Goal: Transaction & Acquisition: Purchase product/service

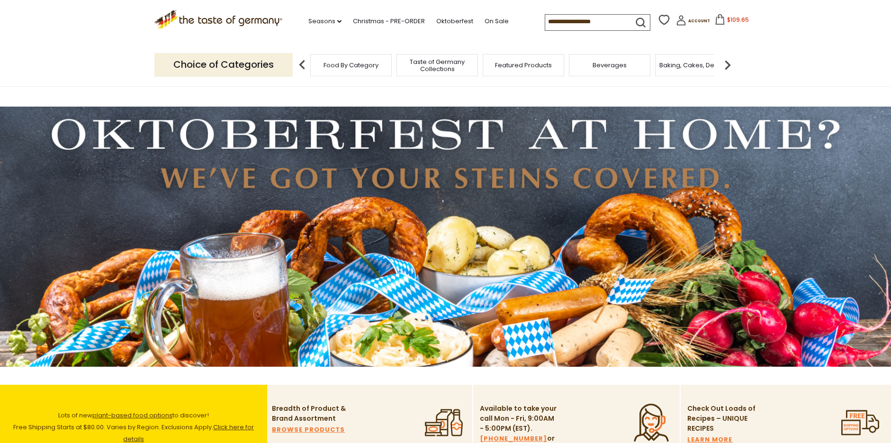
drag, startPoint x: 0, startPoint y: 0, endPoint x: 739, endPoint y: 18, distance: 739.5
click at [739, 18] on span "$109.65" at bounding box center [738, 20] width 22 height 8
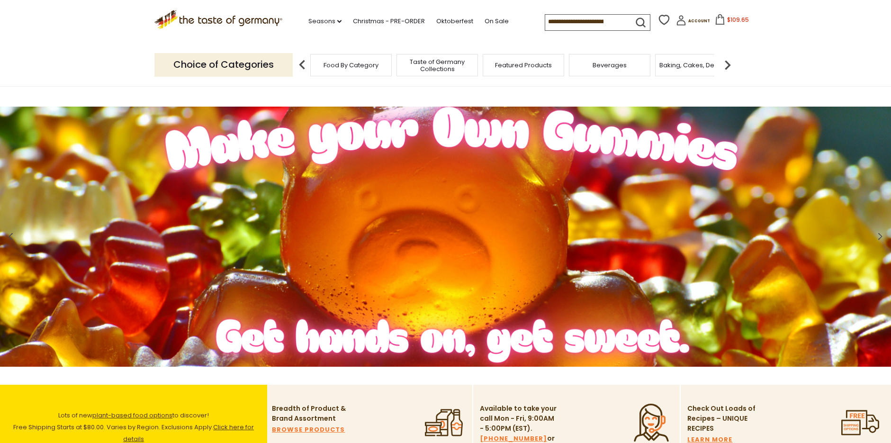
click at [365, 150] on img at bounding box center [445, 237] width 891 height 260
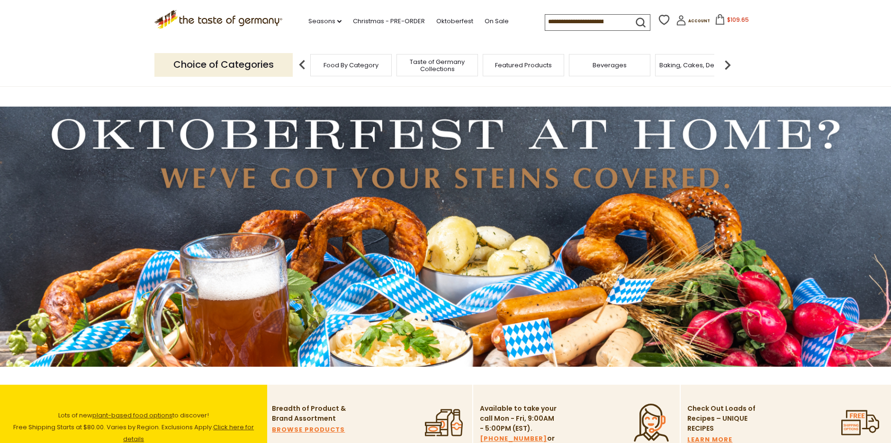
click at [558, 26] on input at bounding box center [585, 21] width 80 height 13
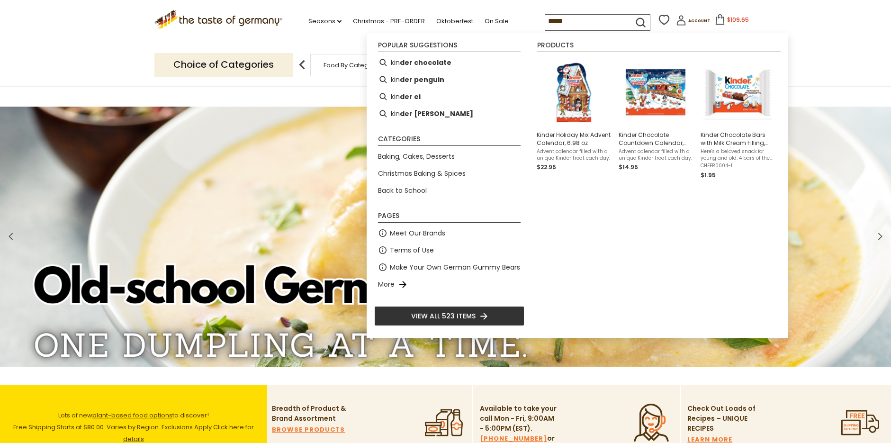
type input "******"
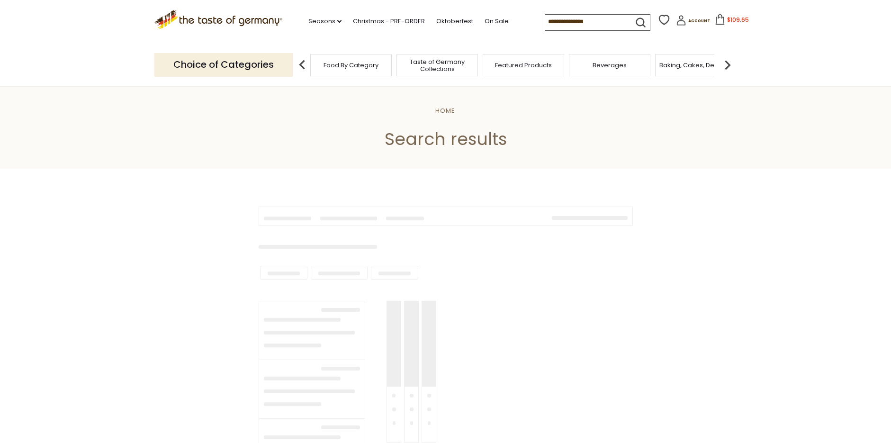
type input "******"
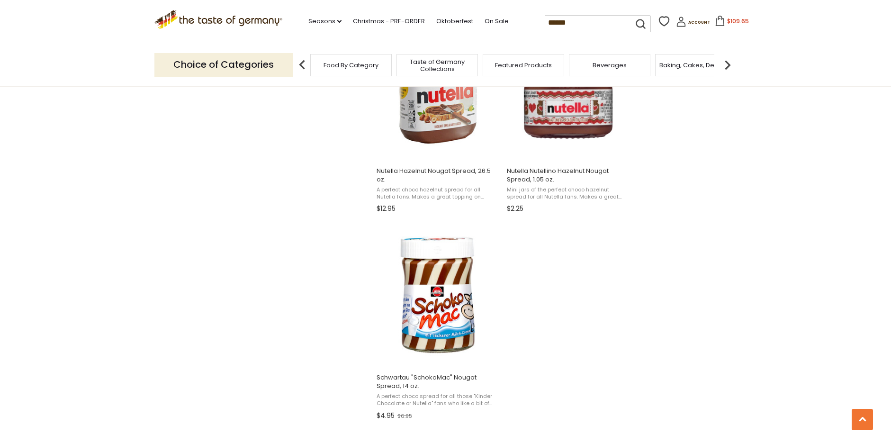
scroll to position [1280, 0]
click at [459, 67] on span "Taste of Germany Collections" at bounding box center [433, 65] width 76 height 14
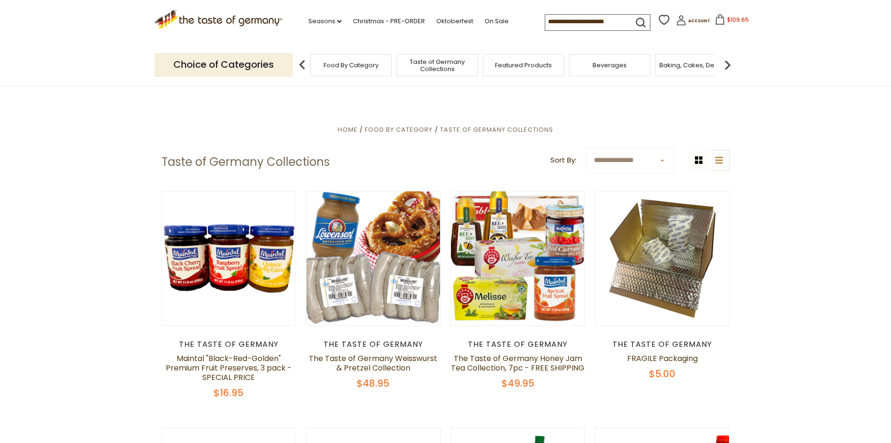
click at [368, 62] on span "Food By Category" at bounding box center [351, 65] width 55 height 7
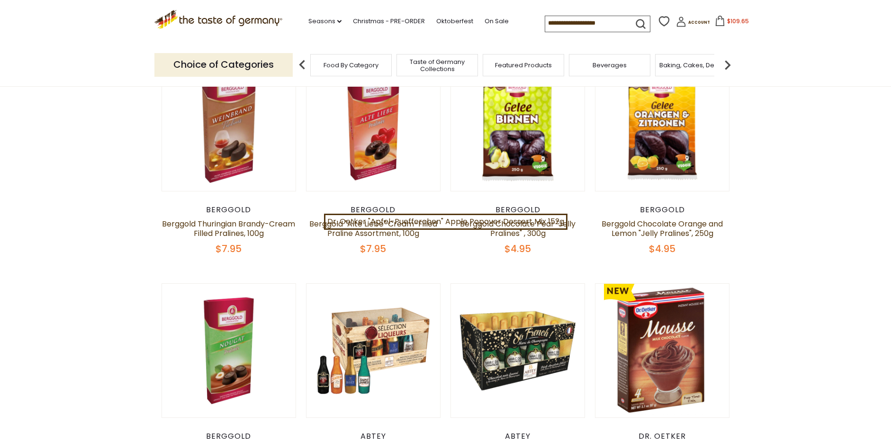
scroll to position [521, 0]
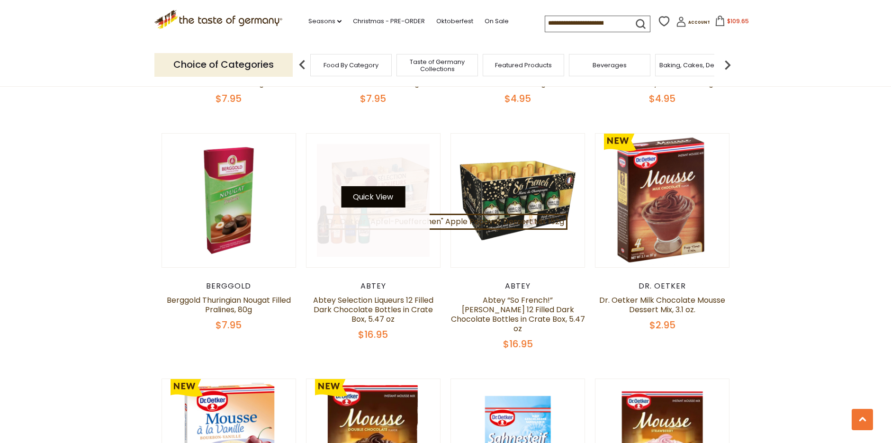
click at [379, 197] on button "Quick View" at bounding box center [373, 196] width 64 height 21
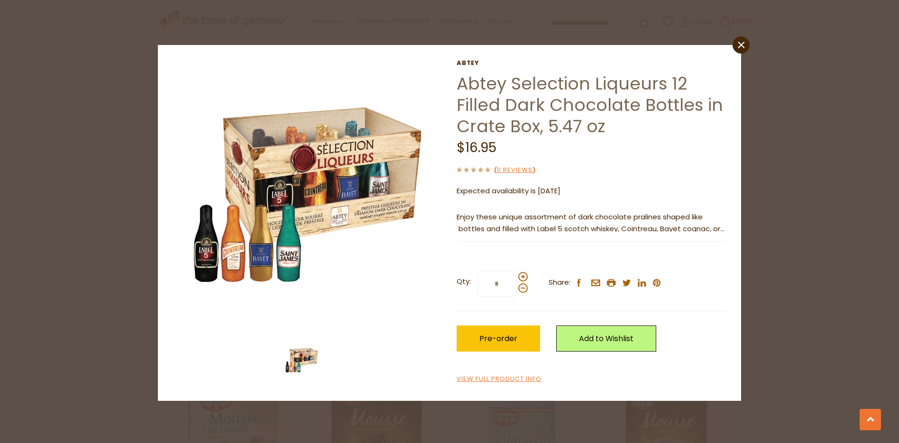
drag, startPoint x: 733, startPoint y: 47, endPoint x: 732, endPoint y: 55, distance: 8.1
click at [732, 48] on div "close Abtey Abtey Selection Liqueurs 12 Filled Dark Chocolate Bottles in Crate …" at bounding box center [449, 223] width 583 height 356
click at [737, 38] on link "close" at bounding box center [740, 44] width 17 height 17
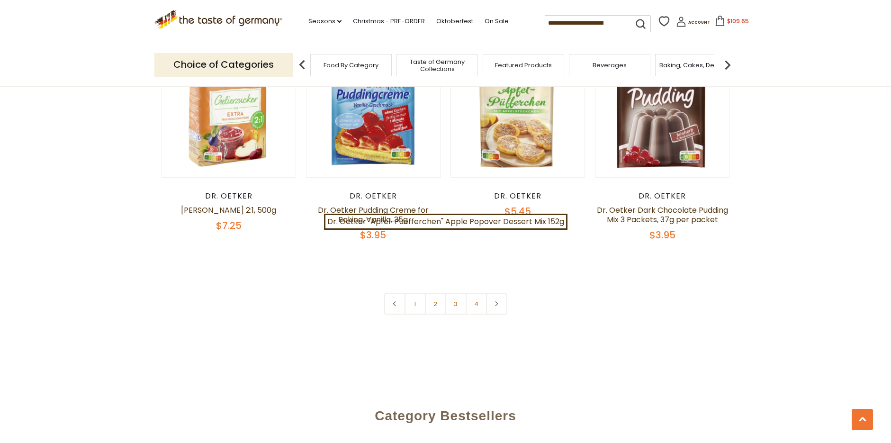
scroll to position [2038, 0]
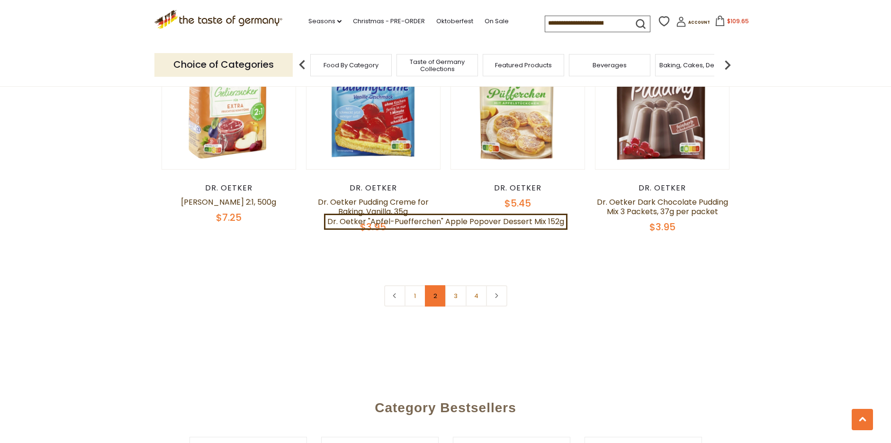
click at [434, 291] on link "2" at bounding box center [435, 295] width 21 height 21
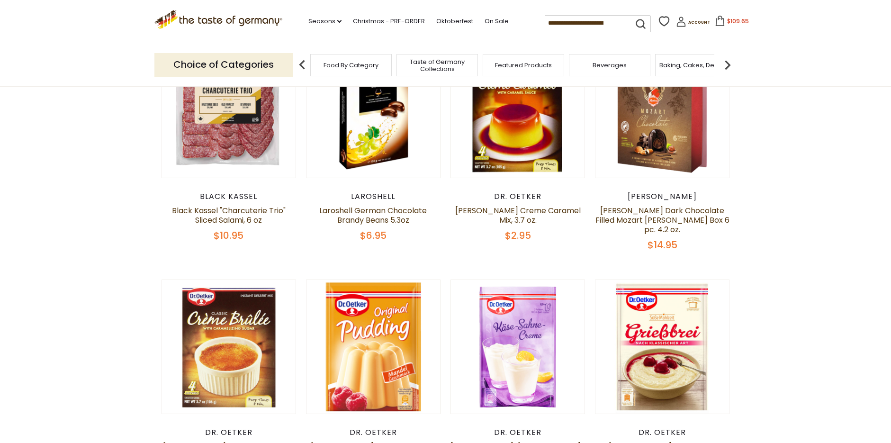
scroll to position [621, 0]
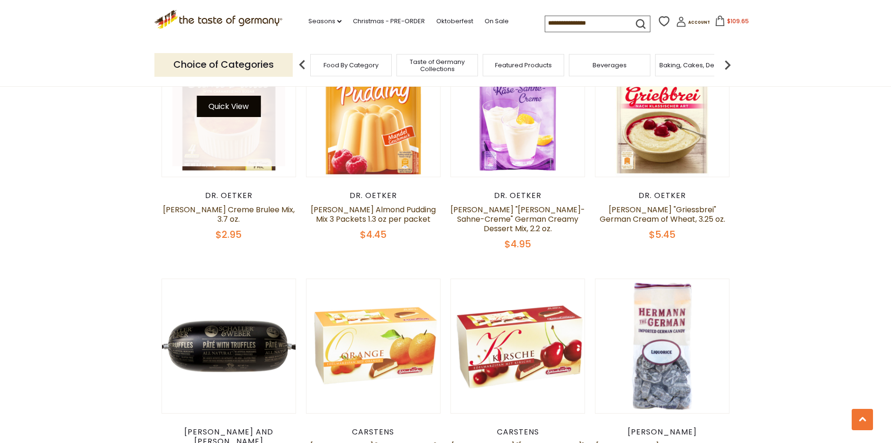
click at [234, 99] on button "Quick View" at bounding box center [229, 106] width 64 height 21
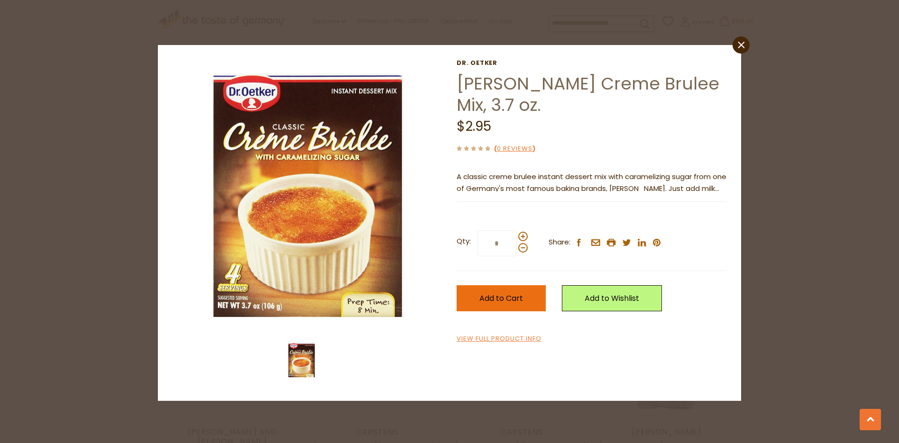
click at [514, 302] on span "Add to Cart" at bounding box center [501, 298] width 44 height 11
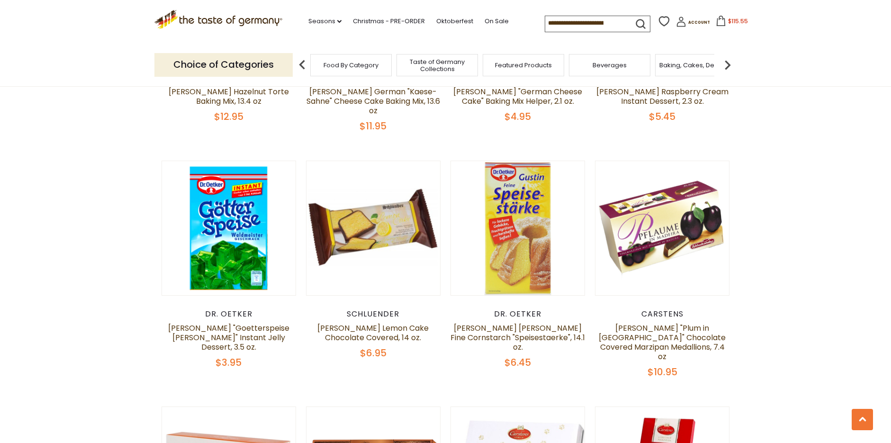
scroll to position [1853, 0]
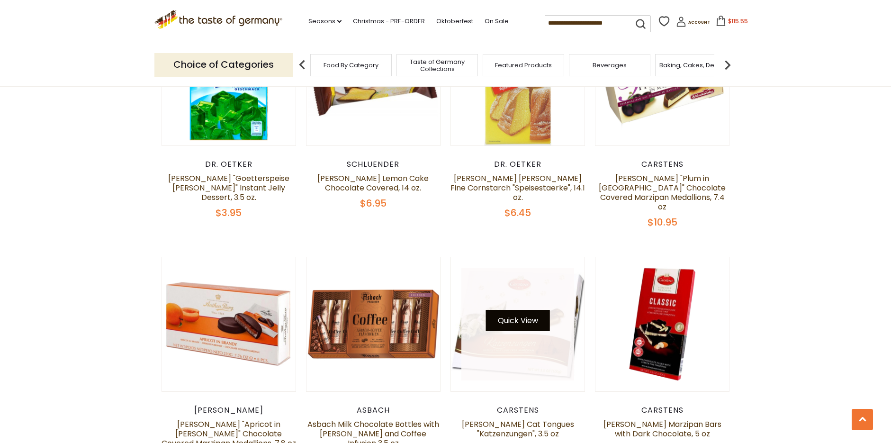
click at [517, 310] on button "Quick View" at bounding box center [518, 320] width 64 height 21
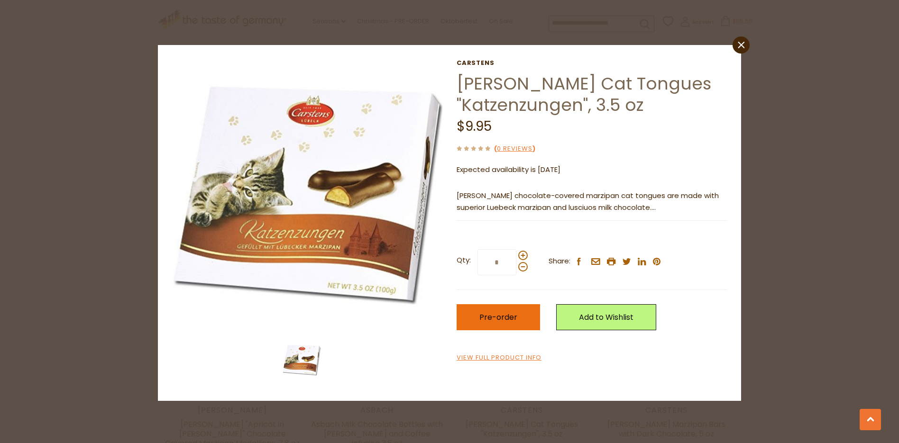
click at [490, 321] on span "Pre-order" at bounding box center [498, 317] width 38 height 11
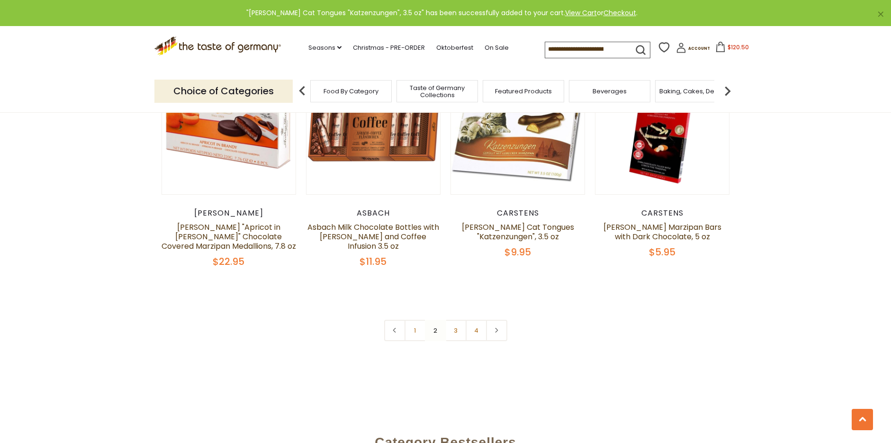
scroll to position [2138, 0]
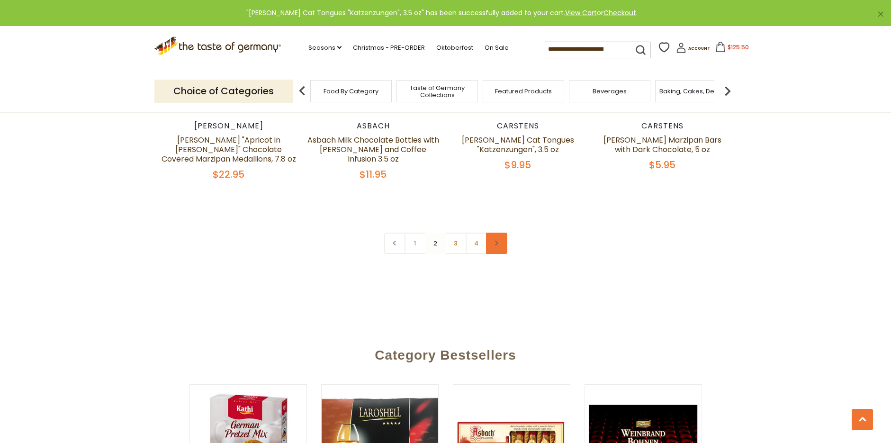
click at [507, 233] on link at bounding box center [496, 243] width 21 height 21
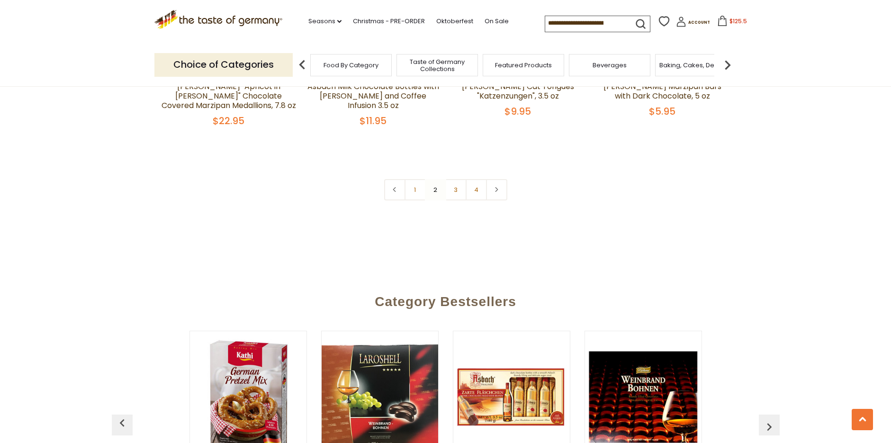
scroll to position [2180, 0]
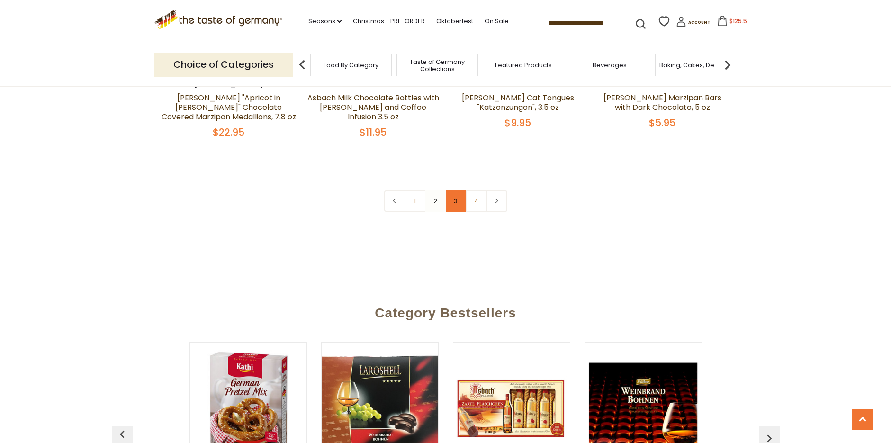
click at [455, 191] on link "3" at bounding box center [455, 201] width 21 height 21
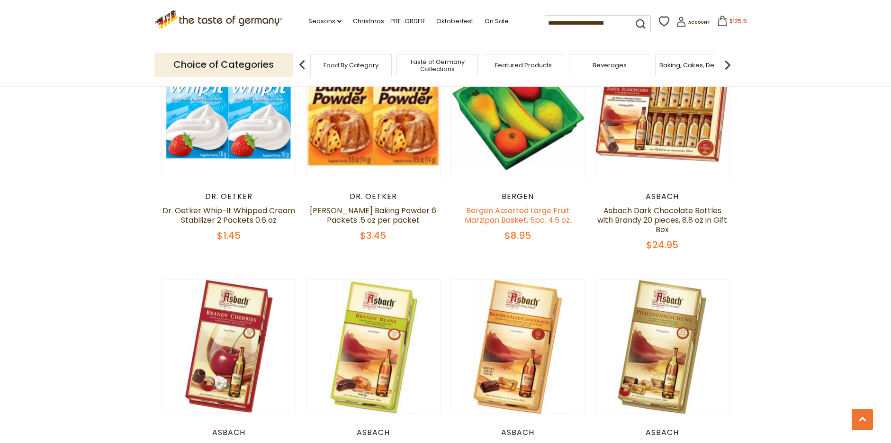
scroll to position [1190, 0]
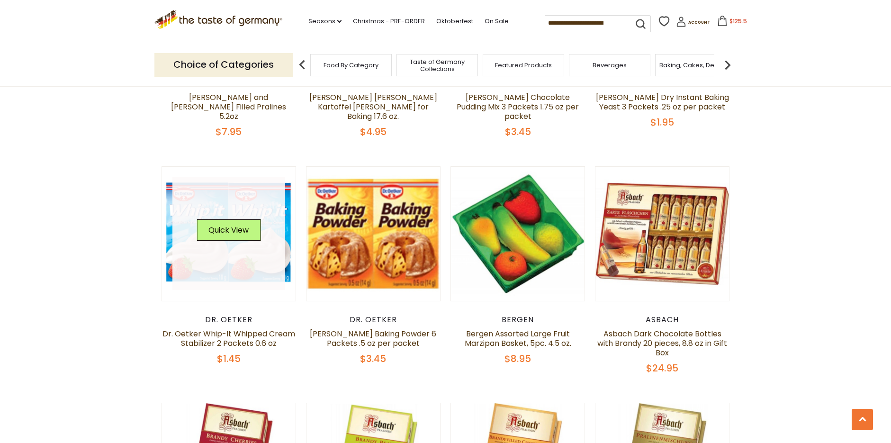
click at [252, 249] on link at bounding box center [229, 233] width 113 height 113
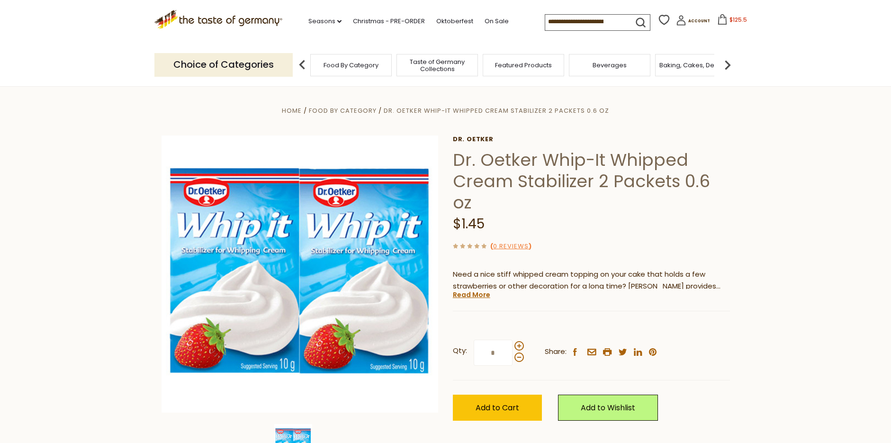
click at [489, 385] on div "Qty: * Share: facebook email printer twitter linkedin pinterest Add to Cart" at bounding box center [591, 380] width 277 height 109
click at [494, 402] on button "Add to Cart" at bounding box center [497, 408] width 89 height 26
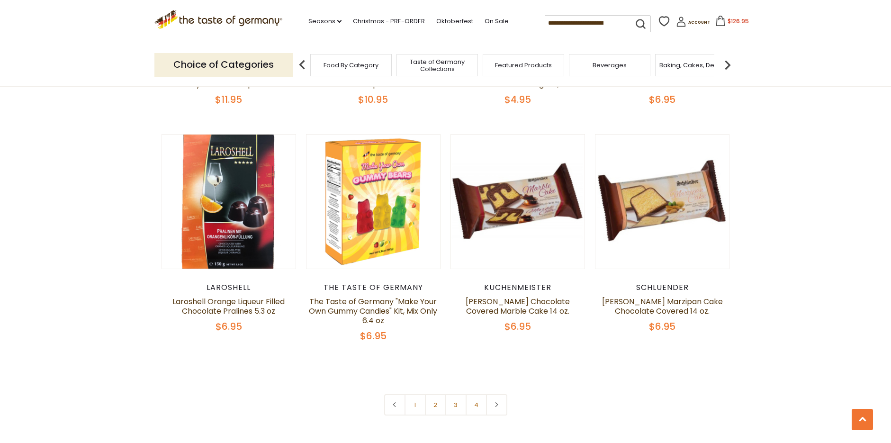
scroll to position [1925, 0]
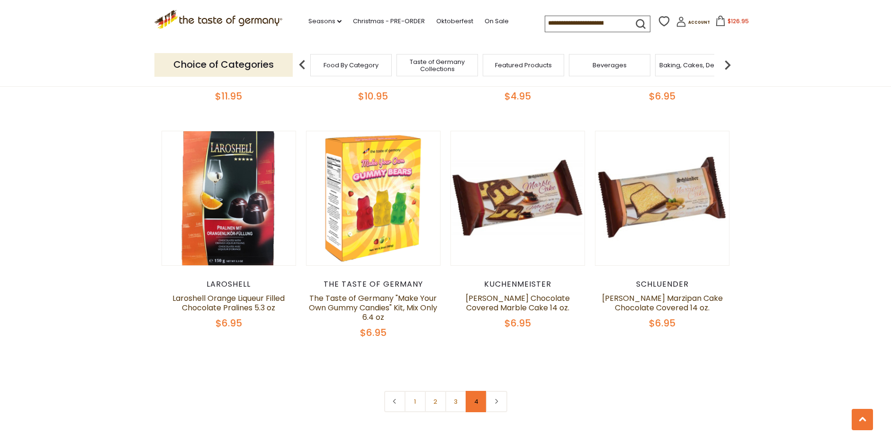
click at [481, 396] on link "4" at bounding box center [476, 401] width 21 height 21
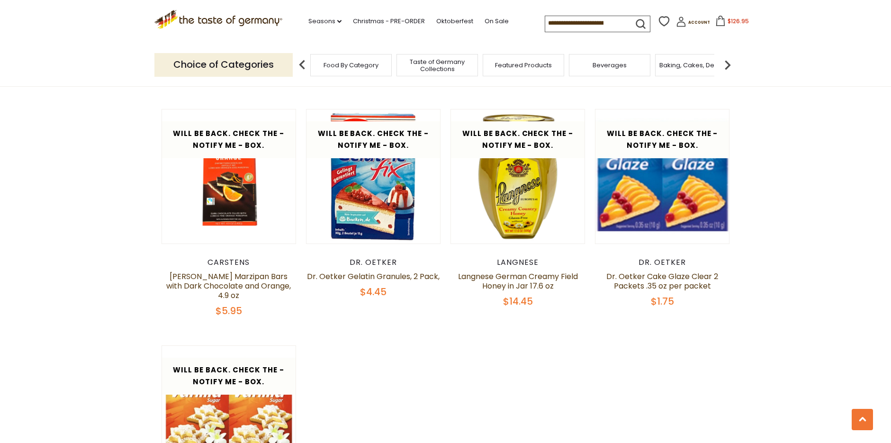
scroll to position [858, 0]
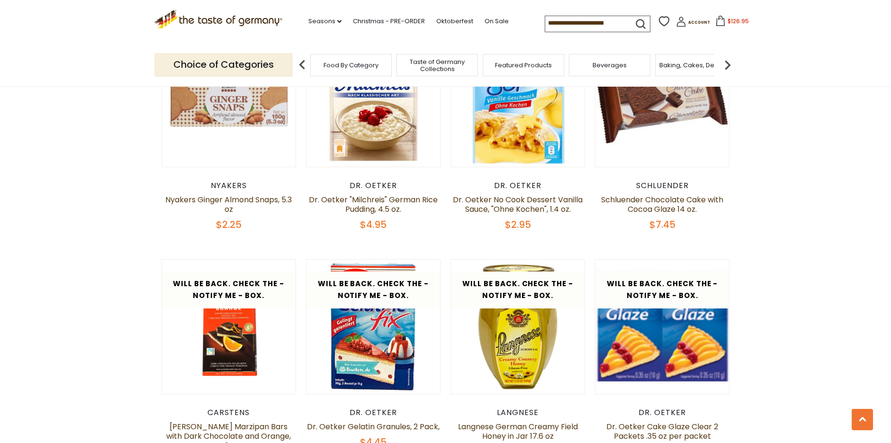
click at [728, 31] on div "Compare Compare up to 4 items: Clear Selection Compare search_icon Account" at bounding box center [641, 23] width 192 height 18
click at [731, 22] on span "$126.95" at bounding box center [738, 21] width 21 height 8
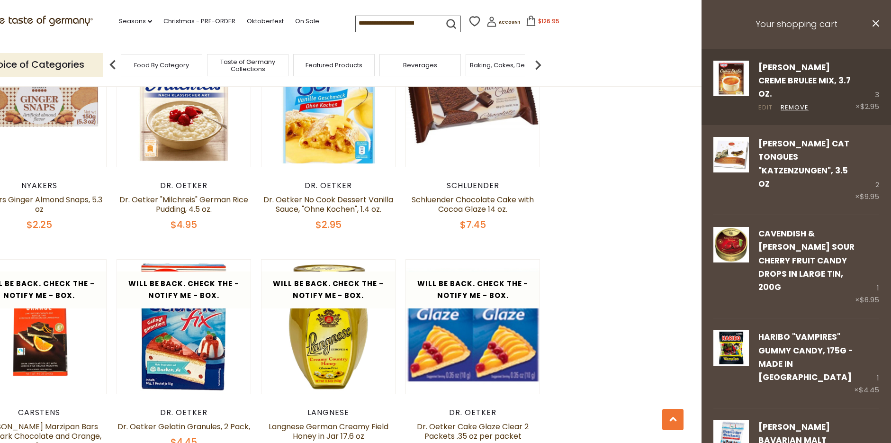
click at [766, 103] on link "Edit" at bounding box center [766, 108] width 14 height 10
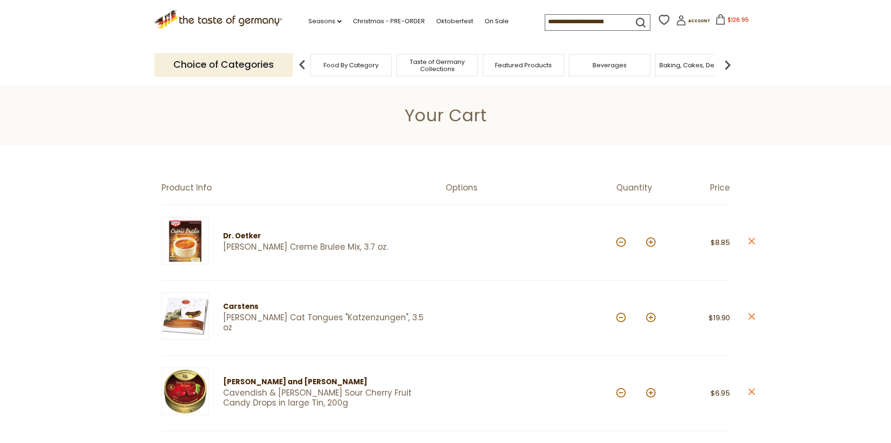
click at [616, 242] on div at bounding box center [531, 242] width 171 height 51
click at [620, 244] on button at bounding box center [621, 241] width 9 height 9
type input "*"
click at [624, 319] on button at bounding box center [621, 317] width 9 height 9
type input "*"
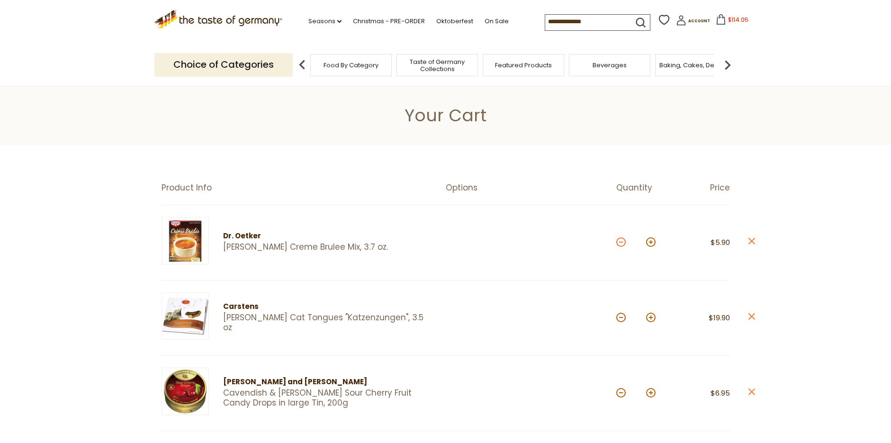
click at [622, 243] on button at bounding box center [621, 241] width 9 height 9
type input "*"
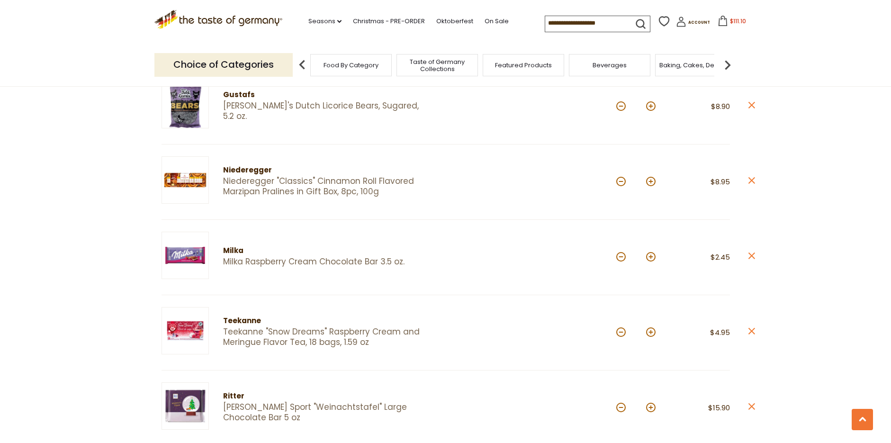
scroll to position [521, 0]
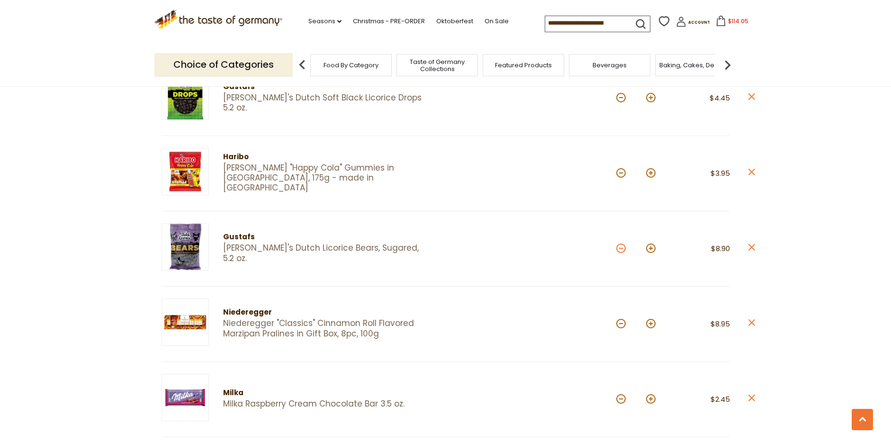
click at [618, 245] on button at bounding box center [621, 248] width 9 height 9
type input "*"
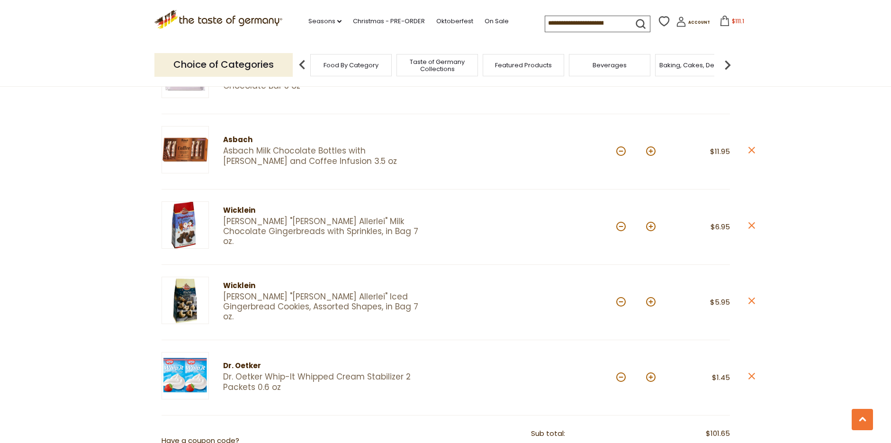
scroll to position [853, 0]
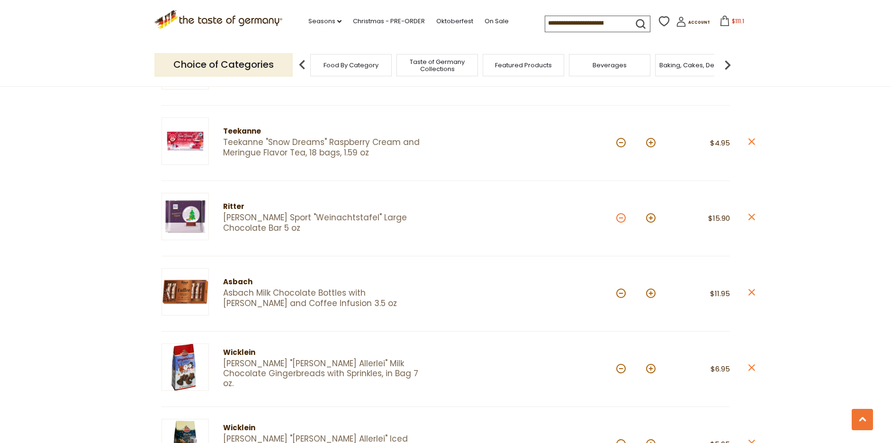
click at [622, 218] on button at bounding box center [621, 217] width 9 height 9
type input "*"
click at [652, 218] on button at bounding box center [650, 217] width 9 height 9
type input "*"
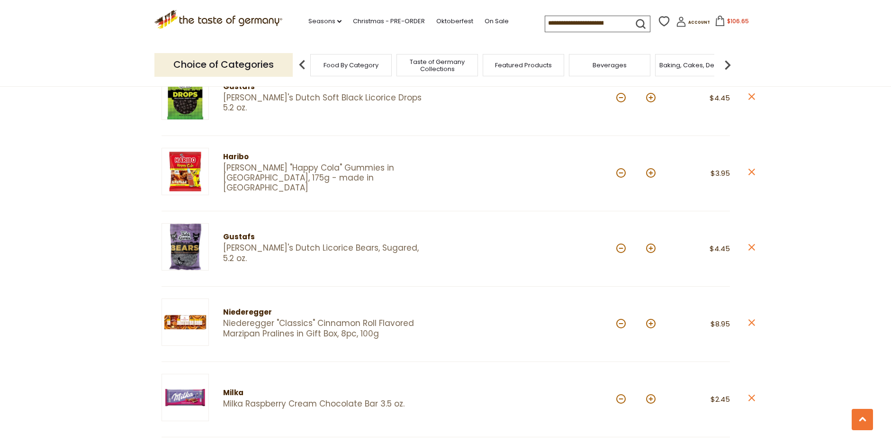
scroll to position [806, 0]
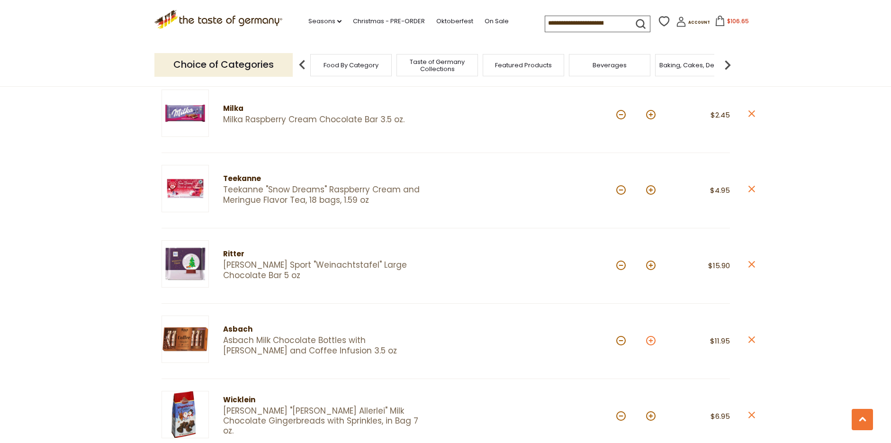
click at [652, 344] on button at bounding box center [650, 340] width 9 height 9
type input "*"
click at [579, 27] on input at bounding box center [585, 22] width 80 height 13
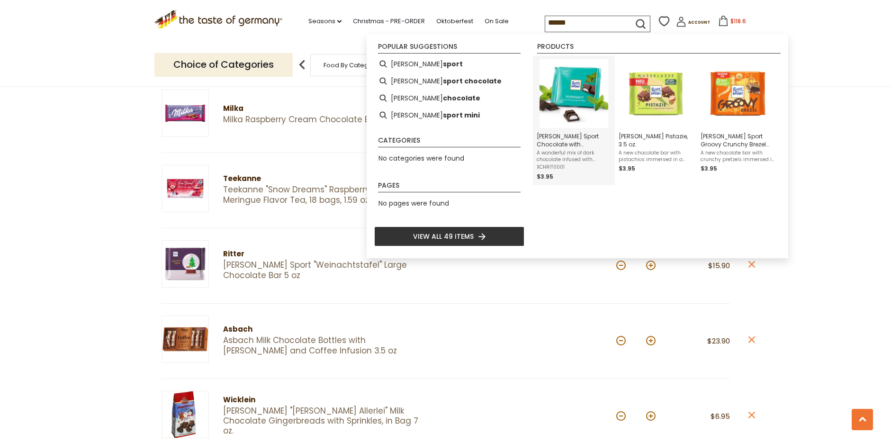
type input "******"
click at [598, 83] on img "Ritter Sport Chocolate with Peppermint (Dark), 3.5 oz" at bounding box center [574, 93] width 69 height 69
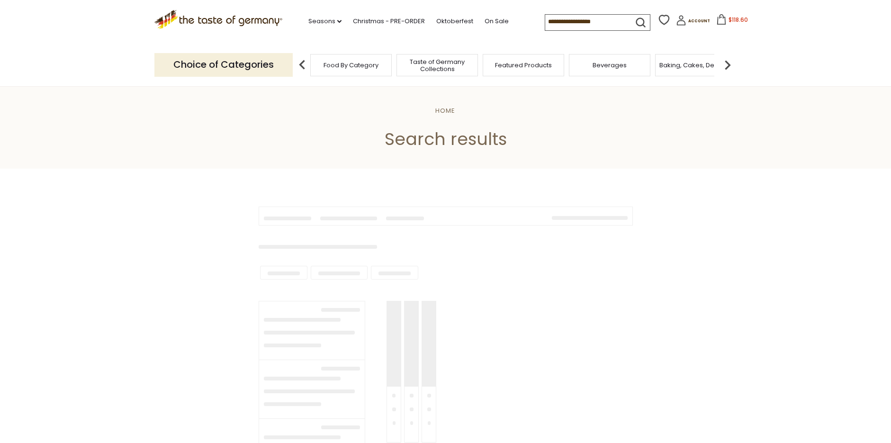
type input "**********"
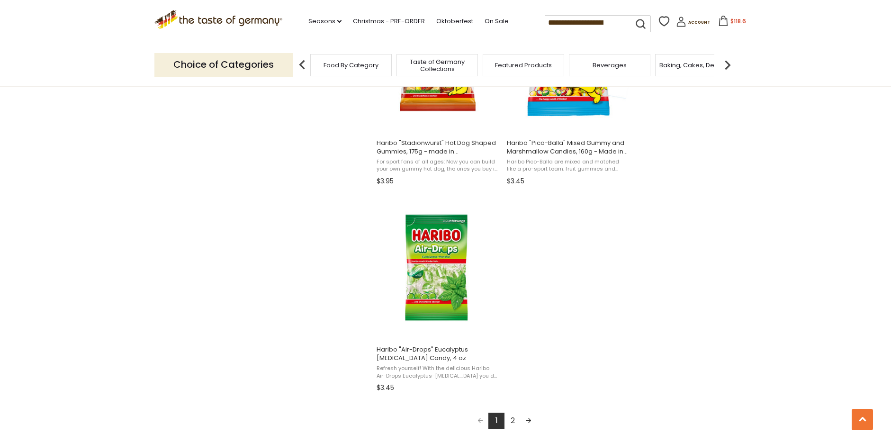
scroll to position [1516, 0]
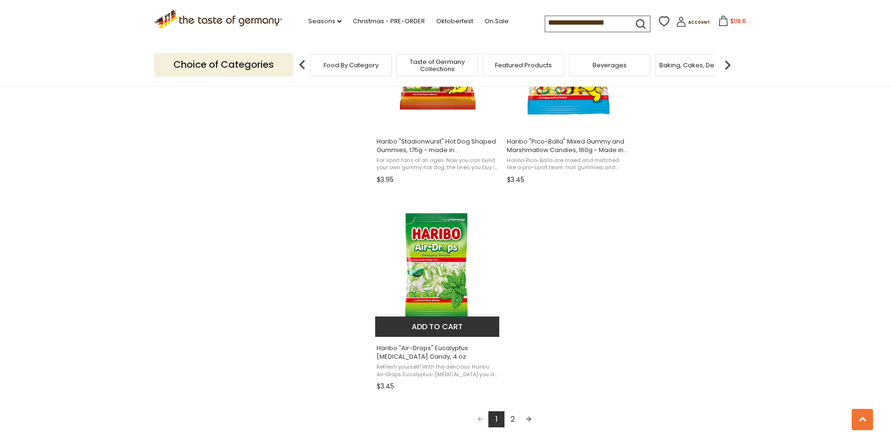
click at [438, 206] on img "Haribo" at bounding box center [438, 266] width 126 height 126
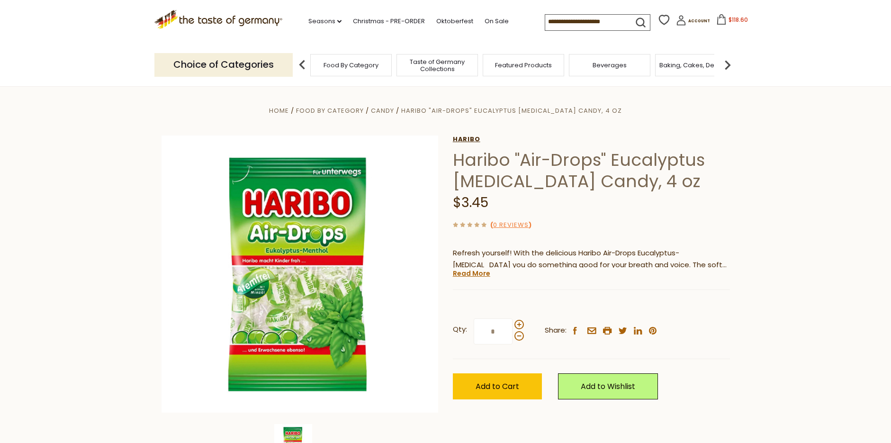
click at [483, 139] on link "Haribo" at bounding box center [591, 140] width 277 height 8
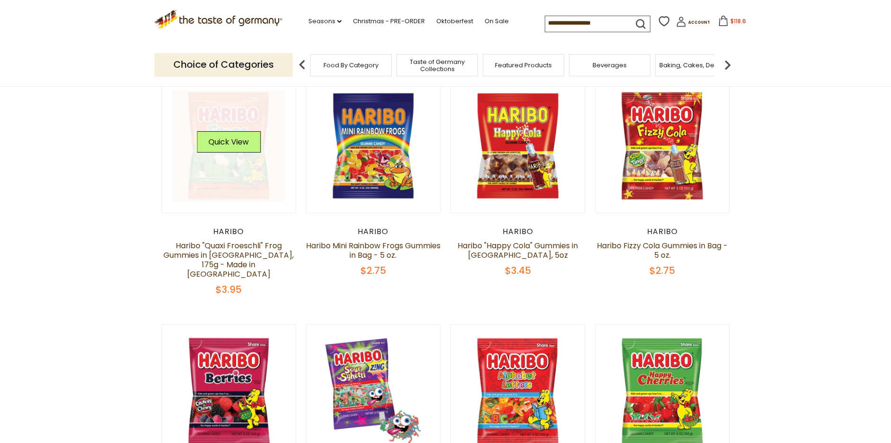
scroll to position [237, 0]
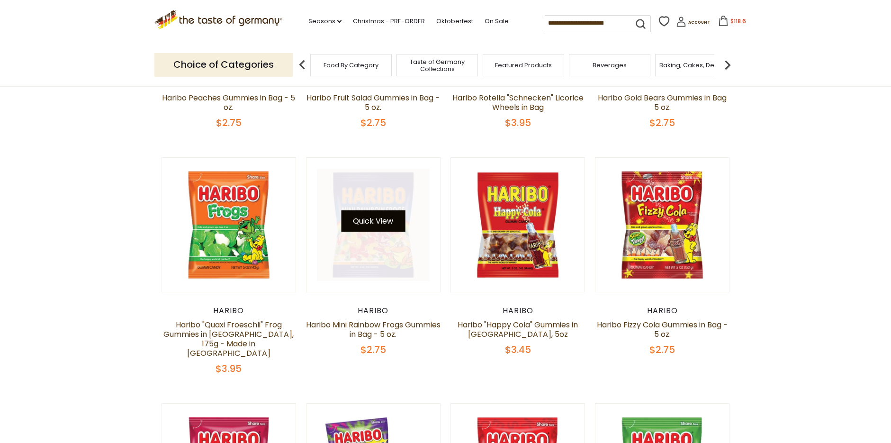
click at [370, 226] on button "Quick View" at bounding box center [373, 220] width 64 height 21
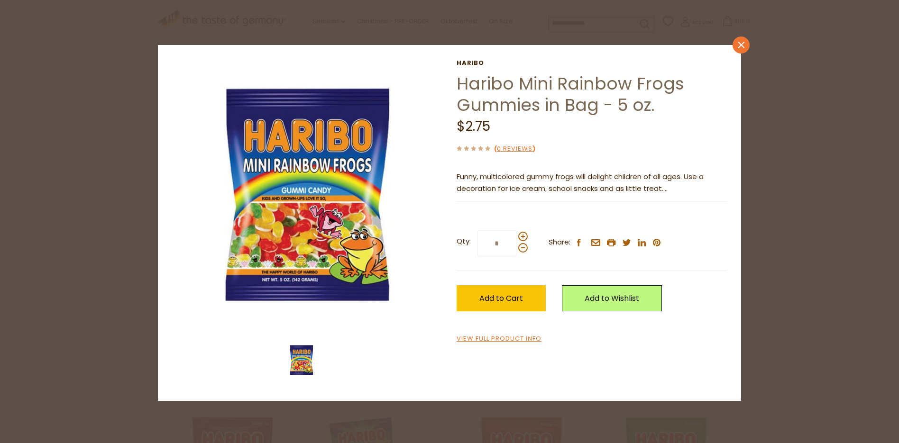
click at [743, 42] on icon "close" at bounding box center [740, 44] width 7 height 7
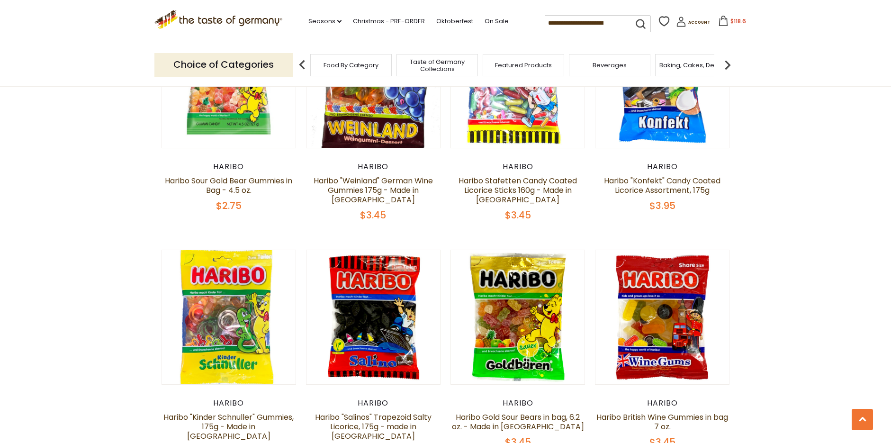
scroll to position [1043, 0]
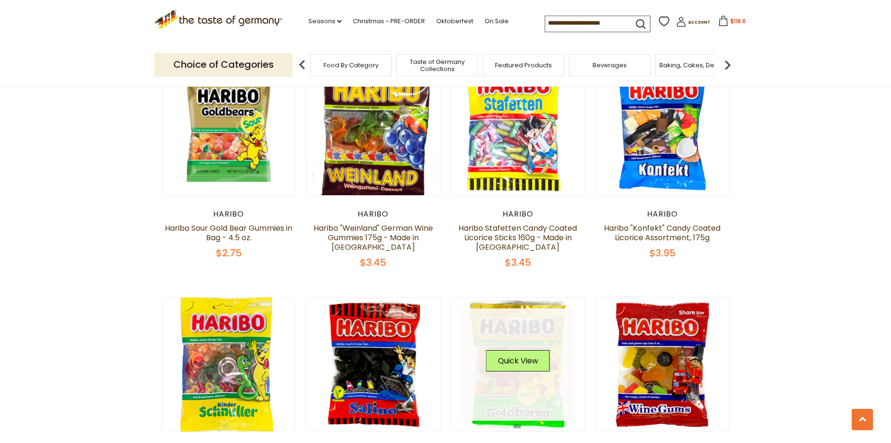
click at [499, 370] on link at bounding box center [518, 365] width 113 height 113
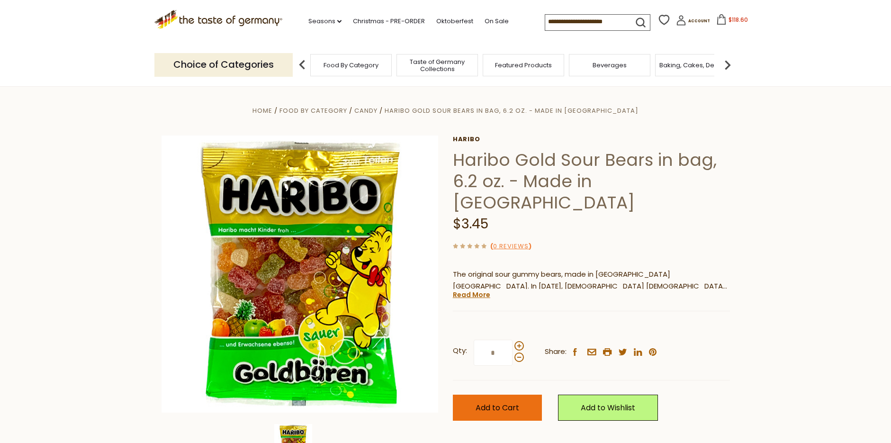
click at [483, 396] on button "Add to Cart" at bounding box center [497, 408] width 89 height 26
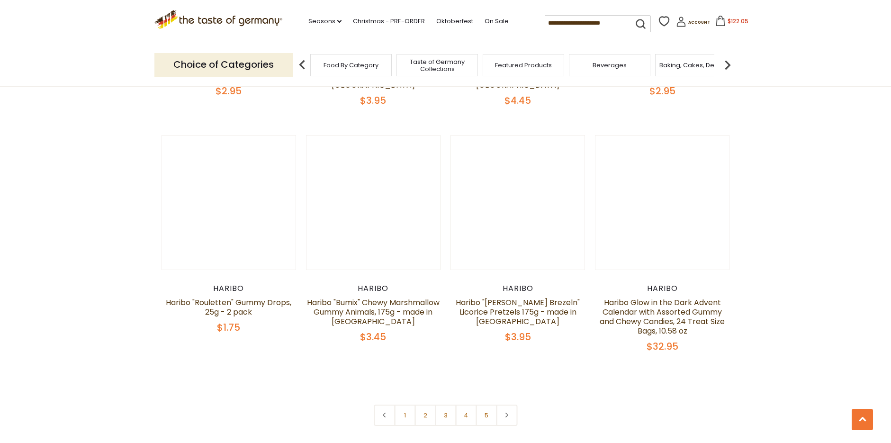
scroll to position [2096, 0]
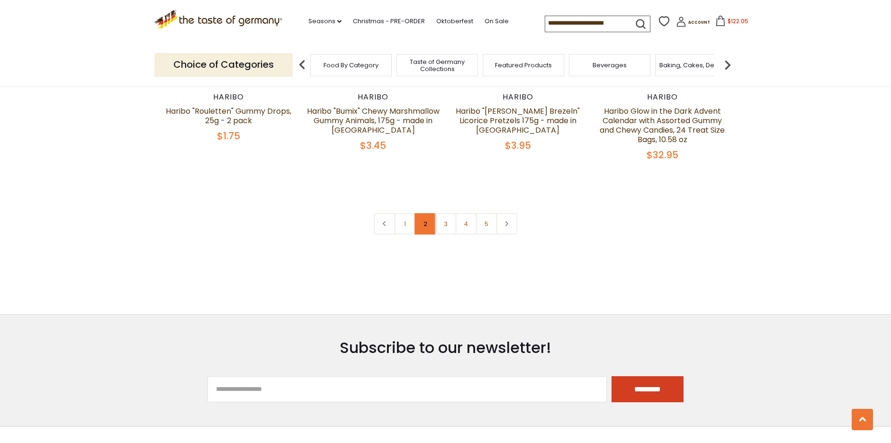
click at [428, 213] on link "2" at bounding box center [425, 223] width 21 height 21
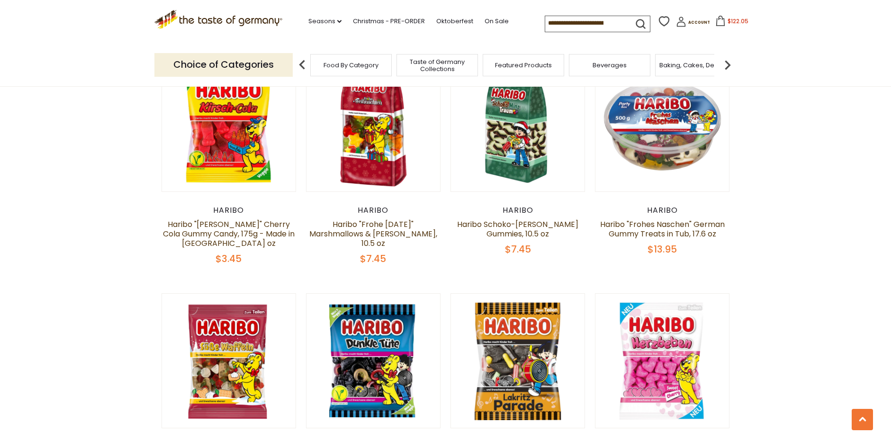
scroll to position [1090, 0]
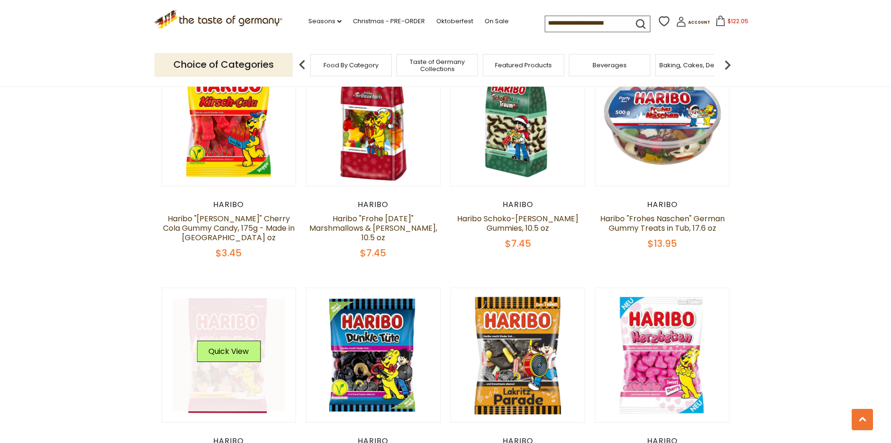
click at [236, 343] on link at bounding box center [229, 355] width 113 height 113
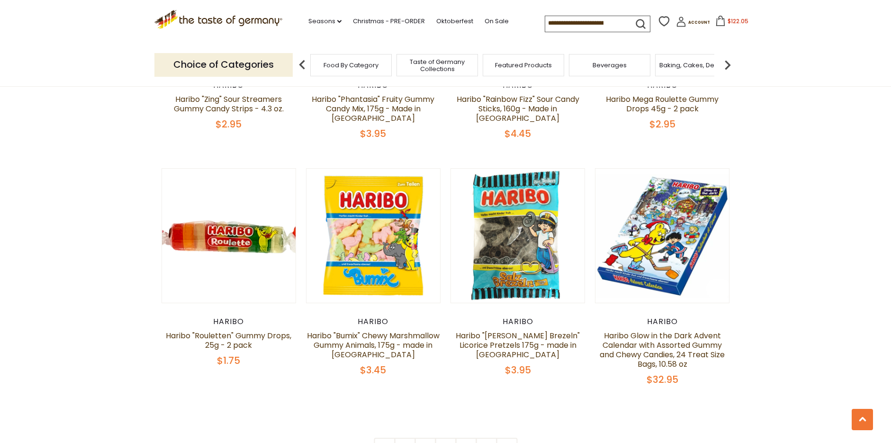
scroll to position [1953, 0]
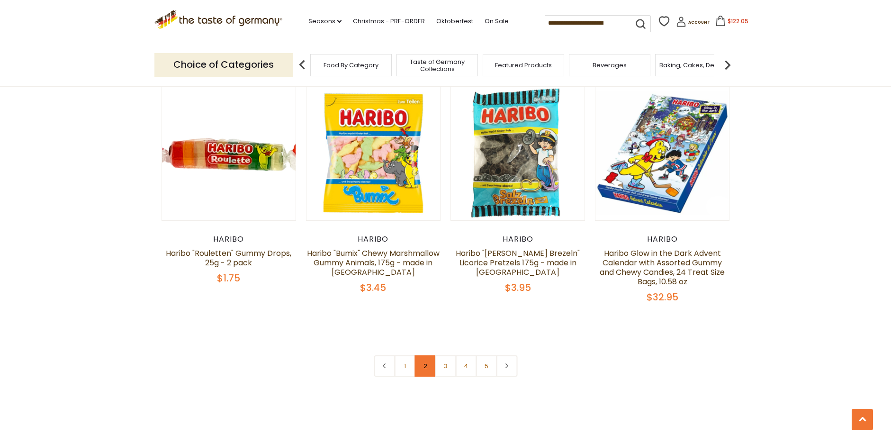
click at [424, 355] on link "2" at bounding box center [425, 365] width 21 height 21
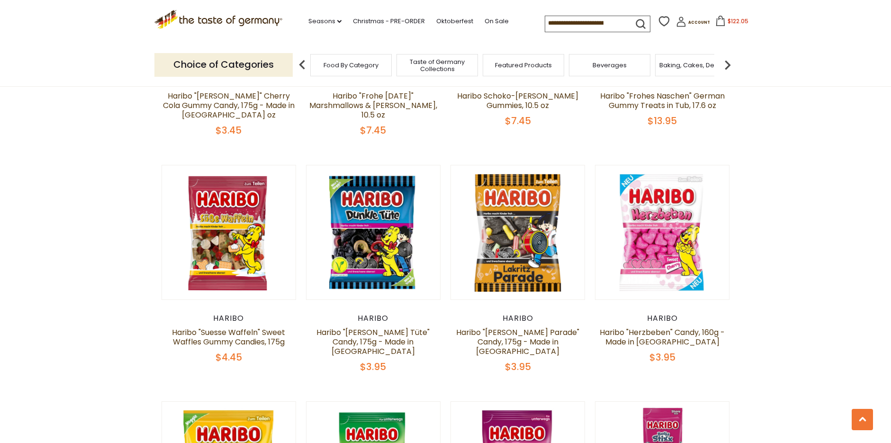
scroll to position [1119, 0]
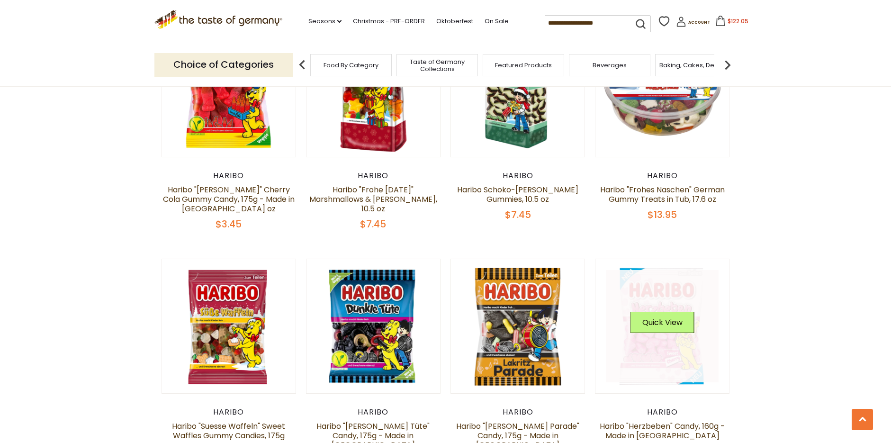
click at [600, 314] on img at bounding box center [663, 326] width 134 height 134
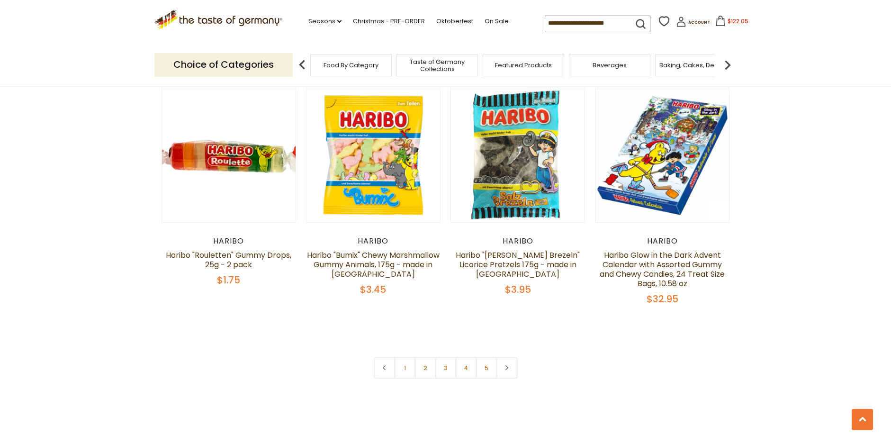
scroll to position [1953, 0]
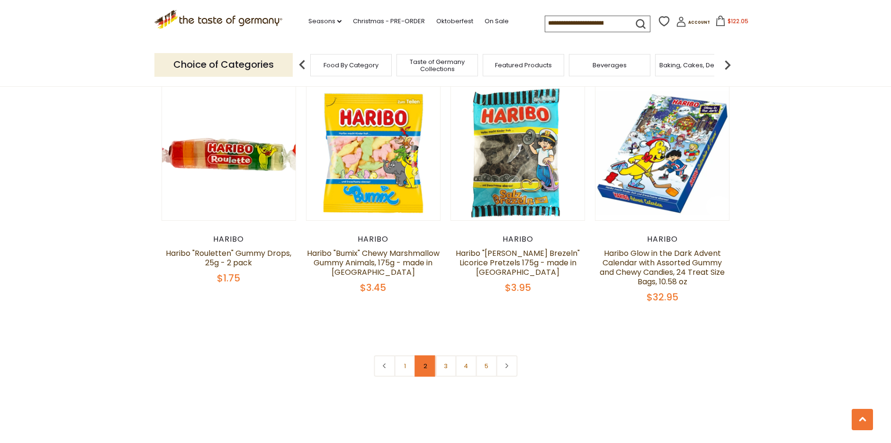
click at [422, 355] on link "2" at bounding box center [425, 365] width 21 height 21
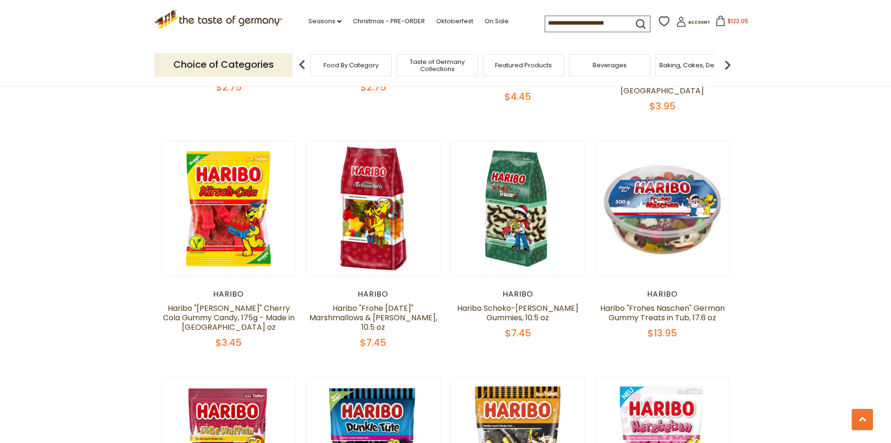
scroll to position [1237, 0]
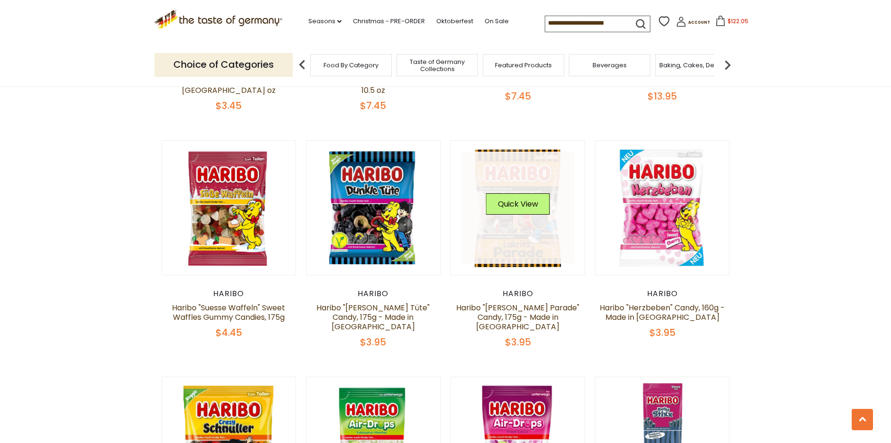
click at [498, 184] on link at bounding box center [518, 208] width 113 height 113
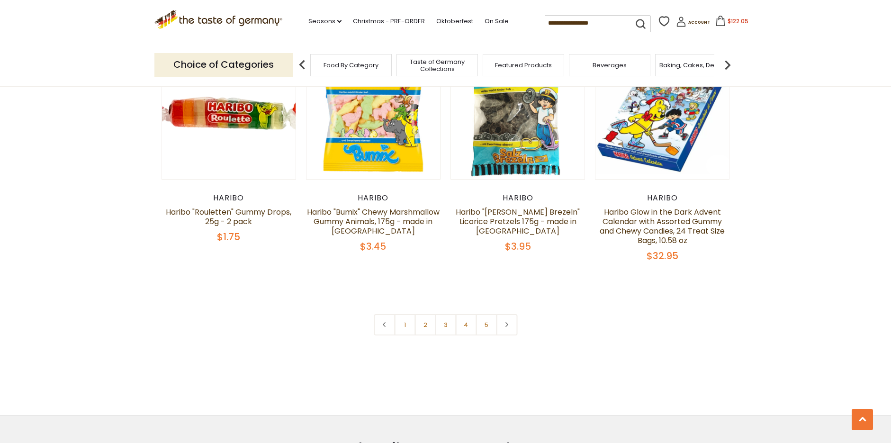
scroll to position [2096, 0]
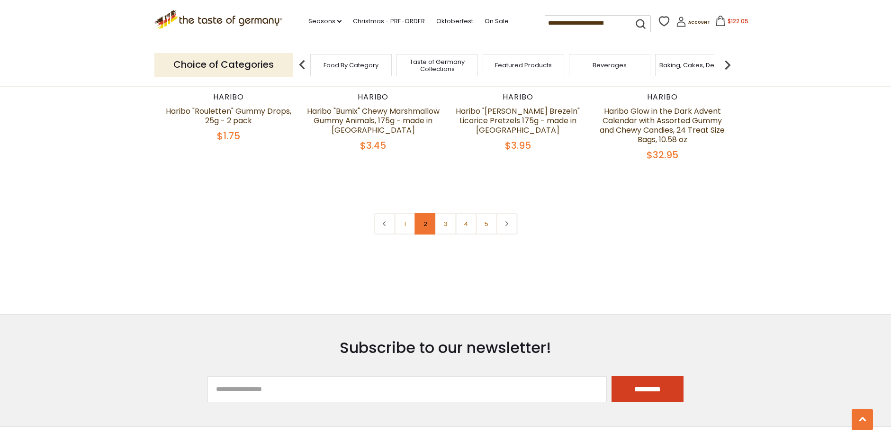
click at [425, 213] on link "2" at bounding box center [425, 223] width 21 height 21
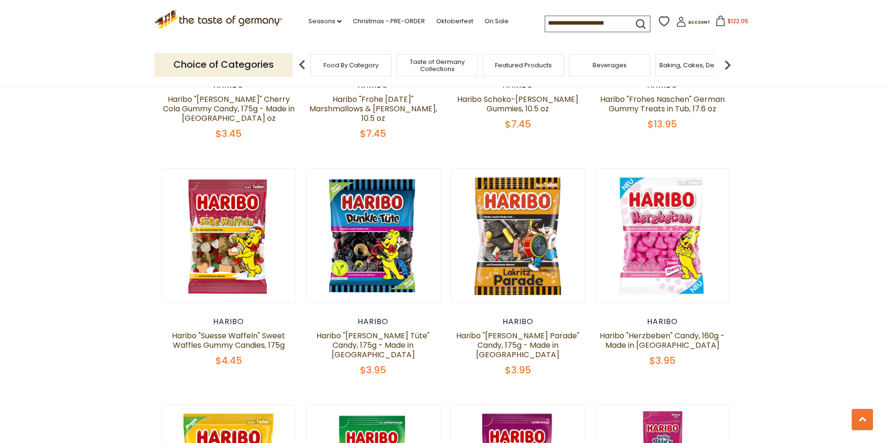
scroll to position [1214, 0]
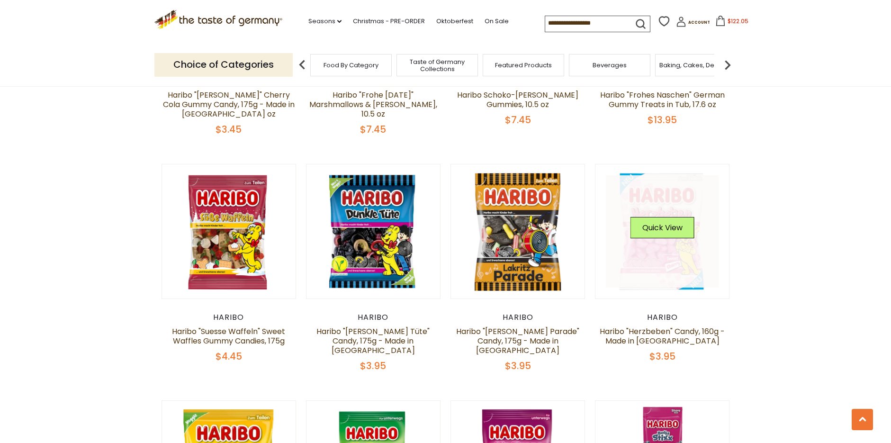
click at [647, 209] on link at bounding box center [662, 231] width 113 height 113
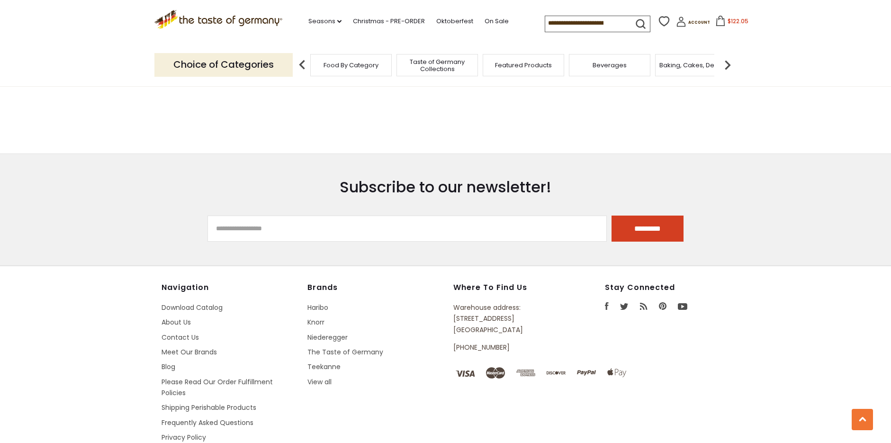
scroll to position [1972, 0]
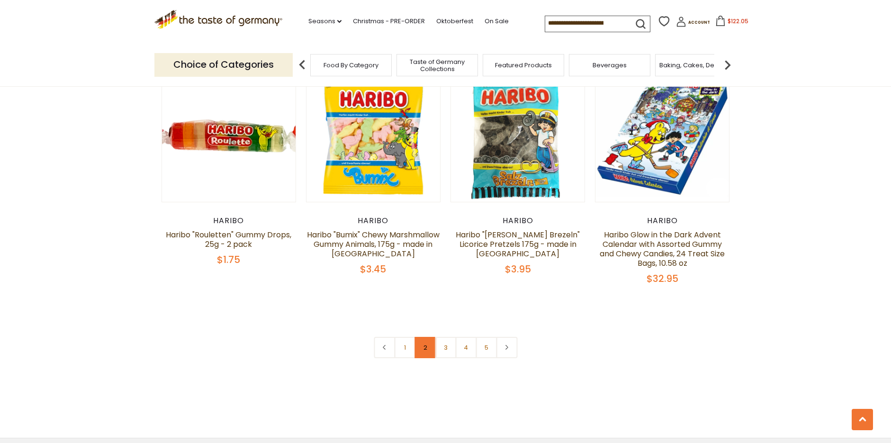
click at [419, 337] on link "2" at bounding box center [425, 347] width 21 height 21
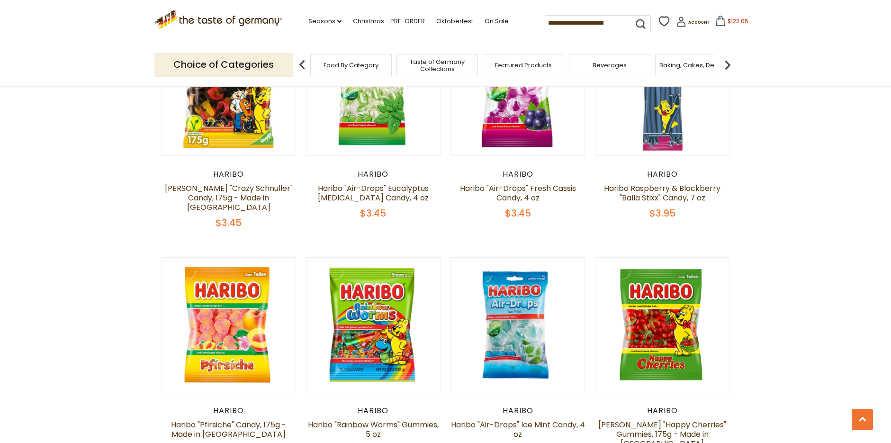
scroll to position [1830, 0]
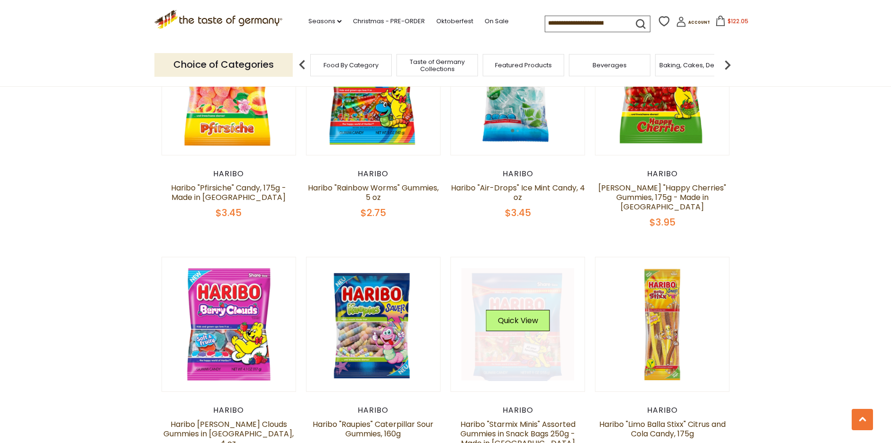
click at [514, 268] on link at bounding box center [518, 324] width 113 height 113
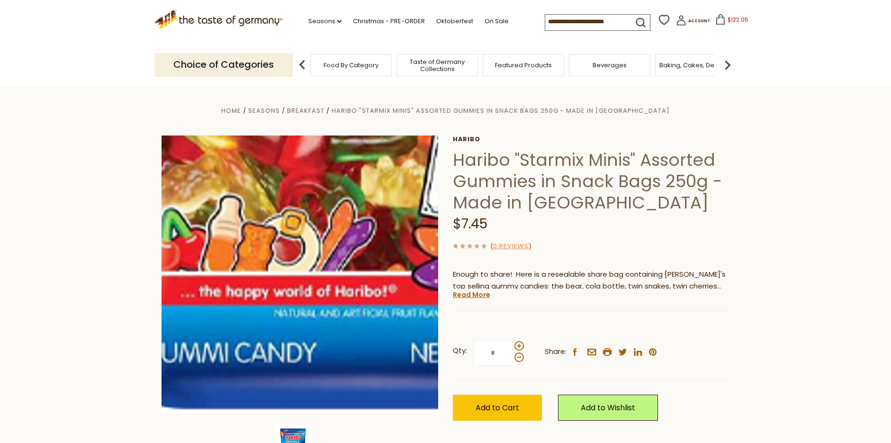
drag, startPoint x: 517, startPoint y: 412, endPoint x: 264, endPoint y: 382, distance: 254.8
click at [264, 382] on div "Home Seasons Breakfast Haribo "Starmix Minis" Assorted Gummies in Snack Bags 25…" at bounding box center [445, 287] width 583 height 365
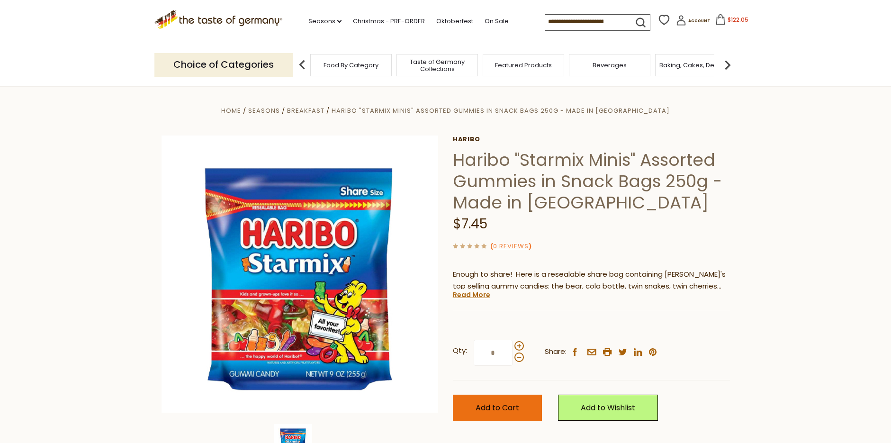
click at [491, 418] on button "Add to Cart" at bounding box center [497, 408] width 89 height 26
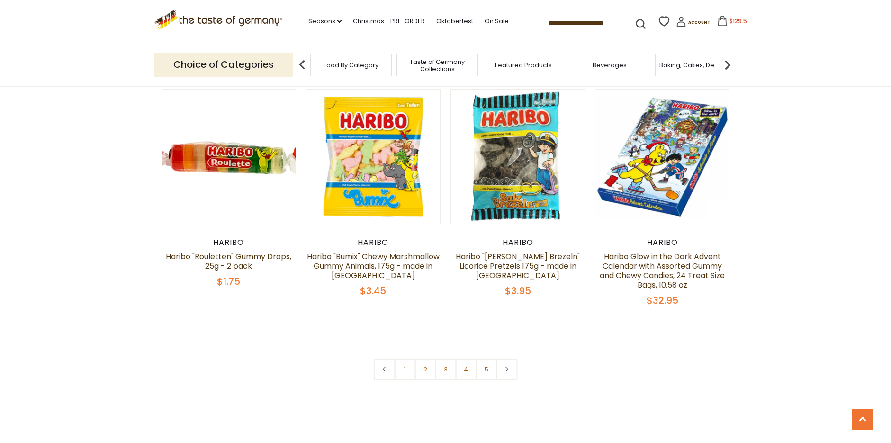
scroll to position [2048, 0]
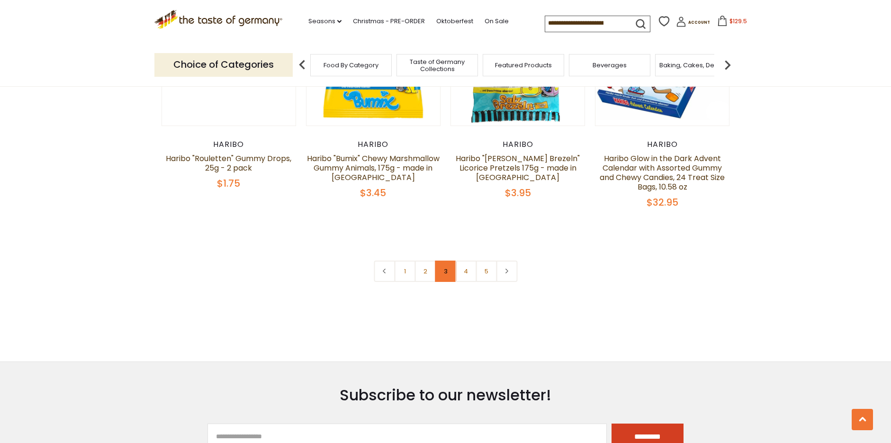
click at [447, 261] on link "3" at bounding box center [445, 271] width 21 height 21
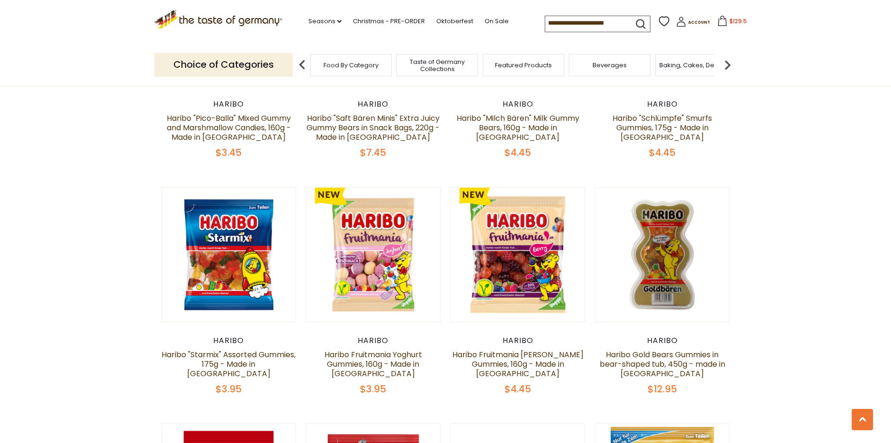
scroll to position [948, 0]
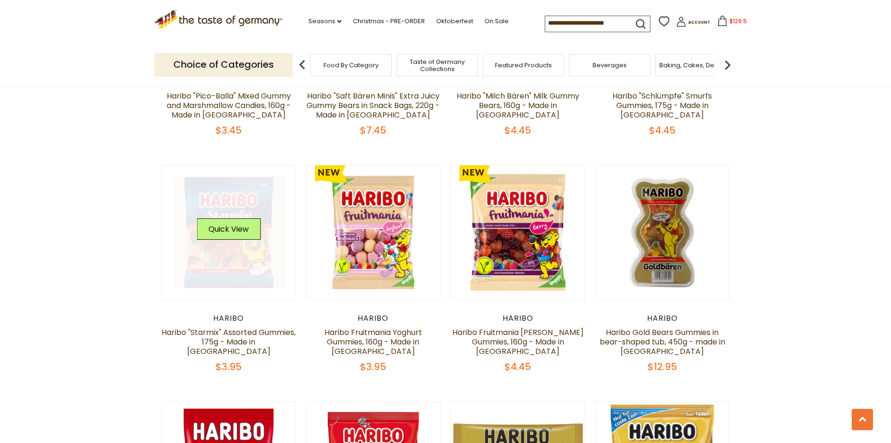
click at [242, 230] on div "Quick View" at bounding box center [229, 232] width 64 height 28
click at [233, 241] on link at bounding box center [229, 232] width 113 height 113
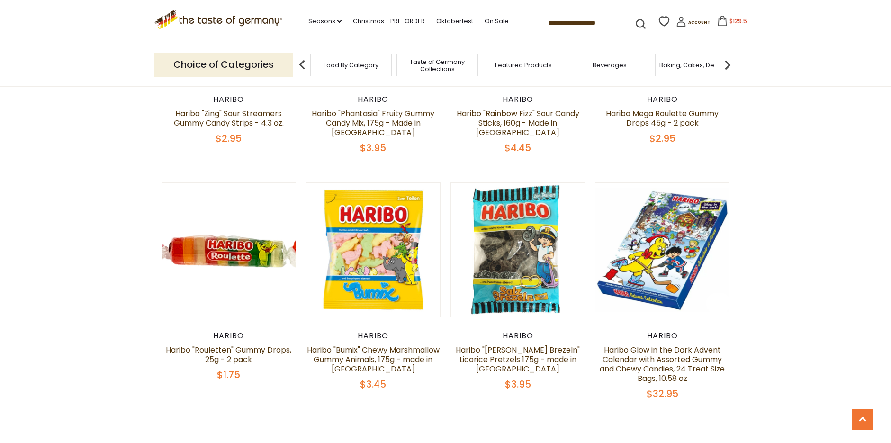
scroll to position [2096, 0]
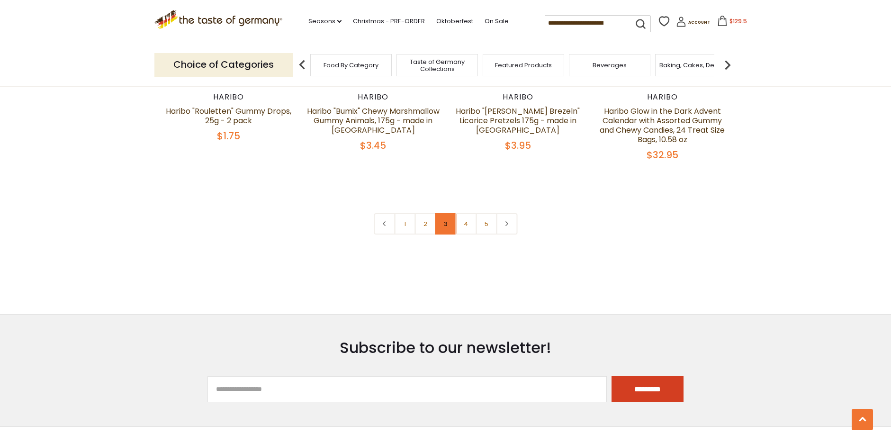
click at [448, 213] on link "3" at bounding box center [445, 223] width 21 height 21
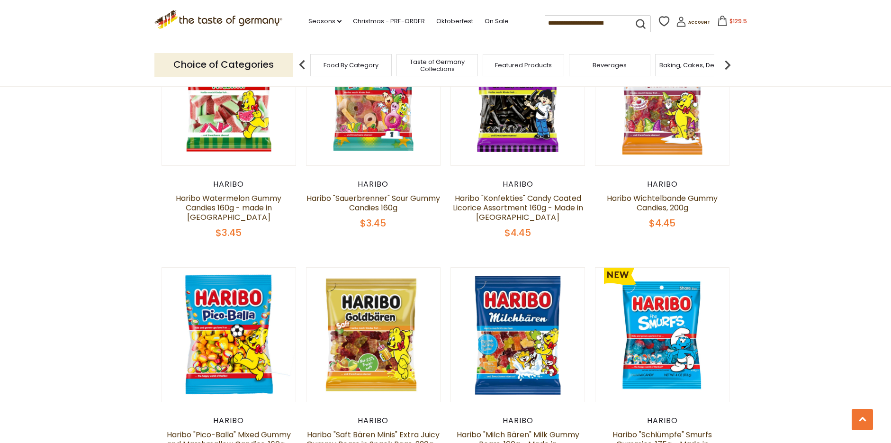
scroll to position [455, 0]
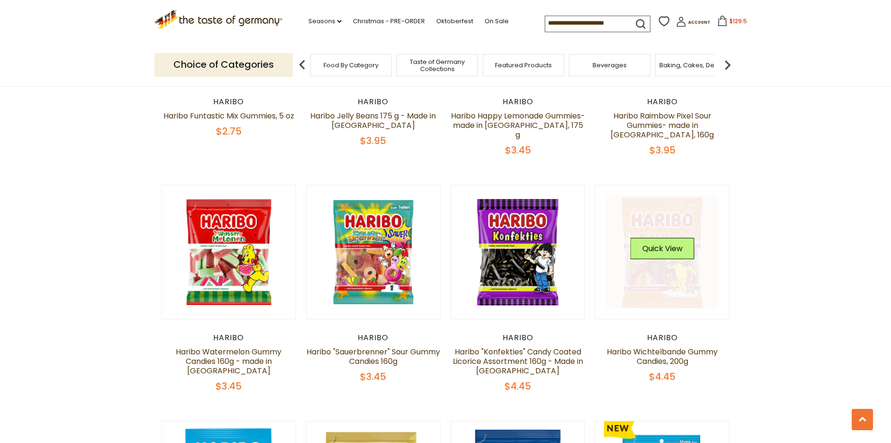
click at [673, 212] on link at bounding box center [662, 252] width 113 height 113
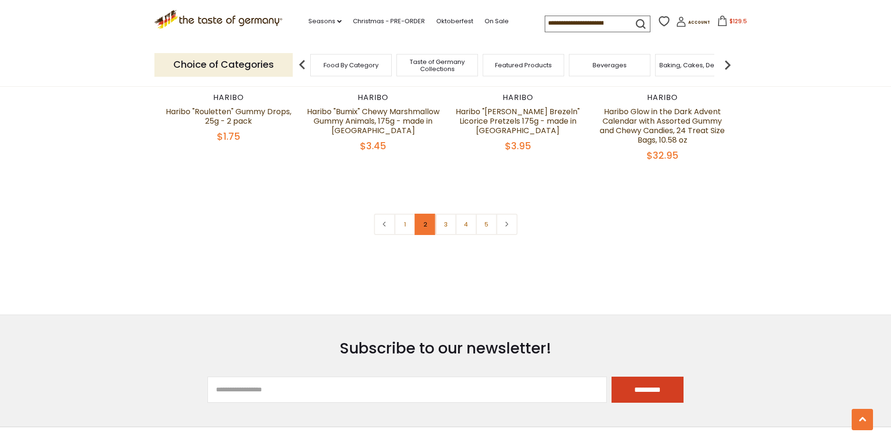
scroll to position [2096, 0]
click at [445, 213] on link "3" at bounding box center [445, 223] width 21 height 21
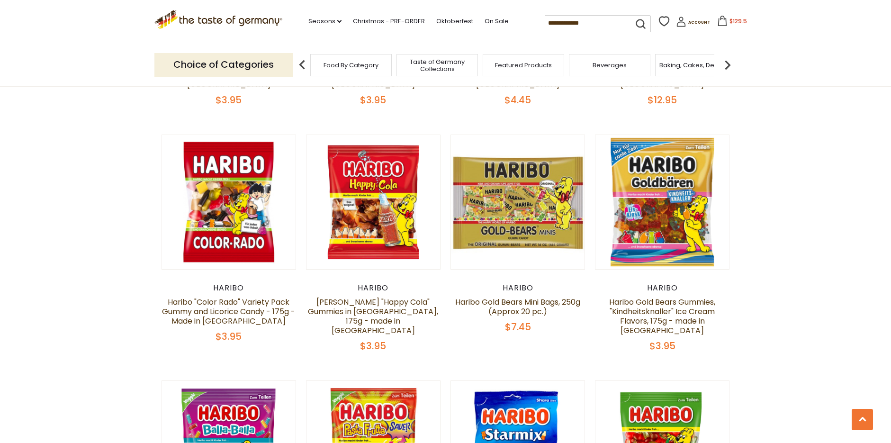
scroll to position [1214, 0]
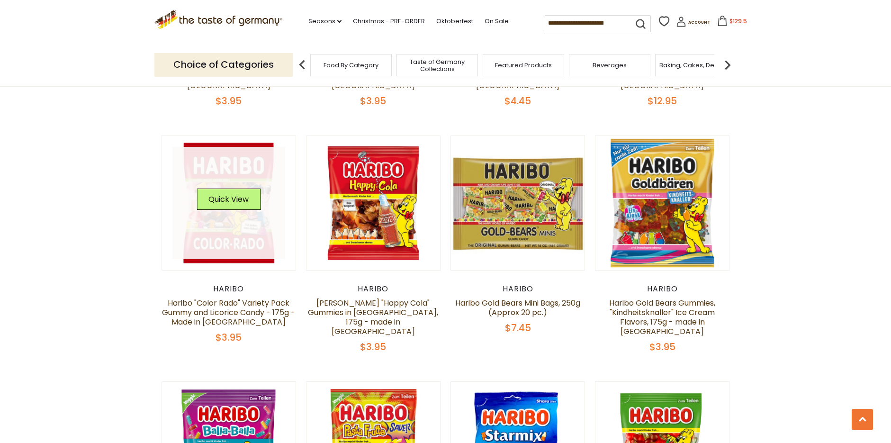
click at [232, 162] on link at bounding box center [229, 203] width 113 height 113
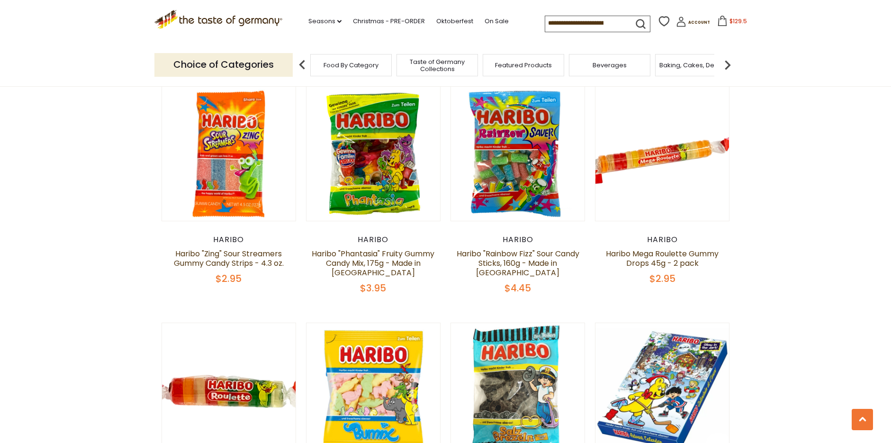
scroll to position [2048, 0]
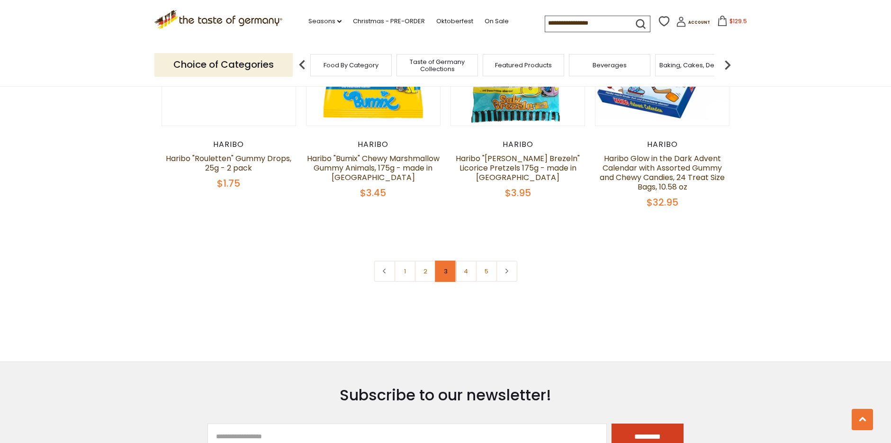
click at [442, 261] on link "3" at bounding box center [445, 271] width 21 height 21
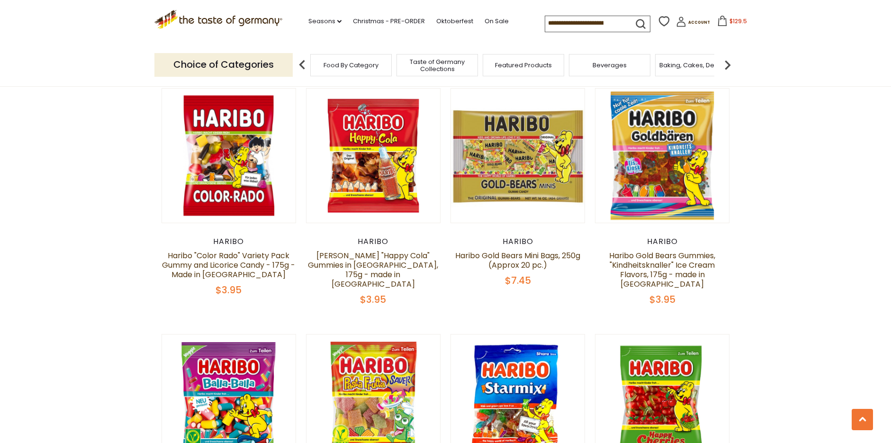
scroll to position [1451, 0]
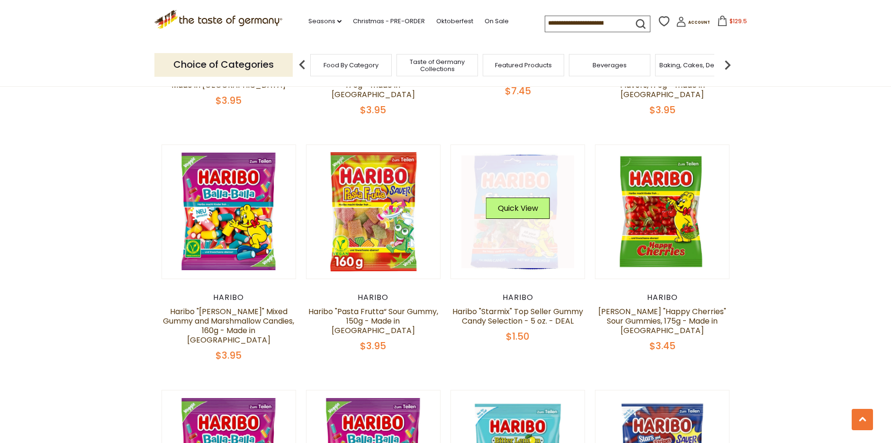
click at [511, 217] on link at bounding box center [518, 211] width 113 height 113
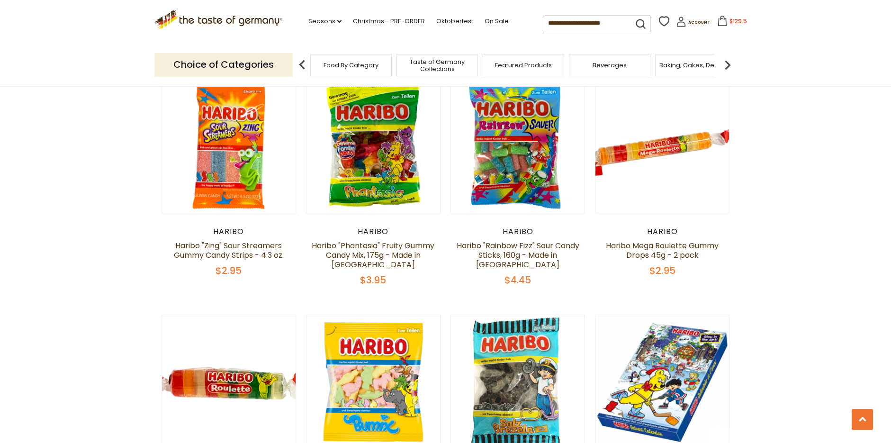
scroll to position [1906, 0]
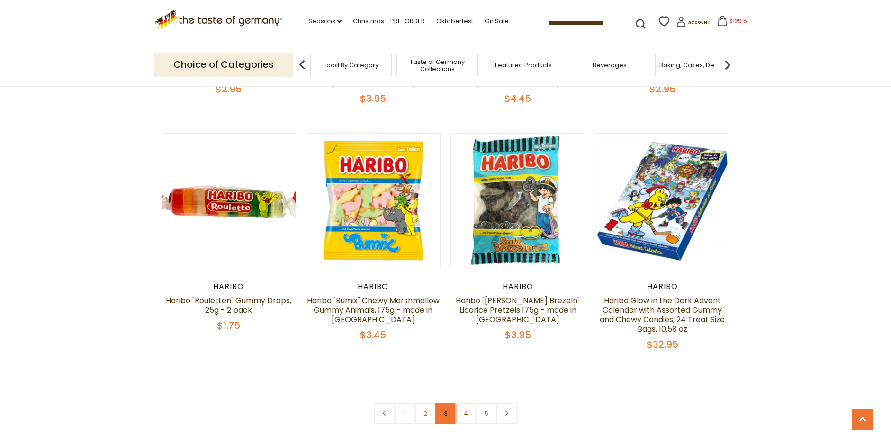
click at [440, 403] on link "3" at bounding box center [445, 413] width 21 height 21
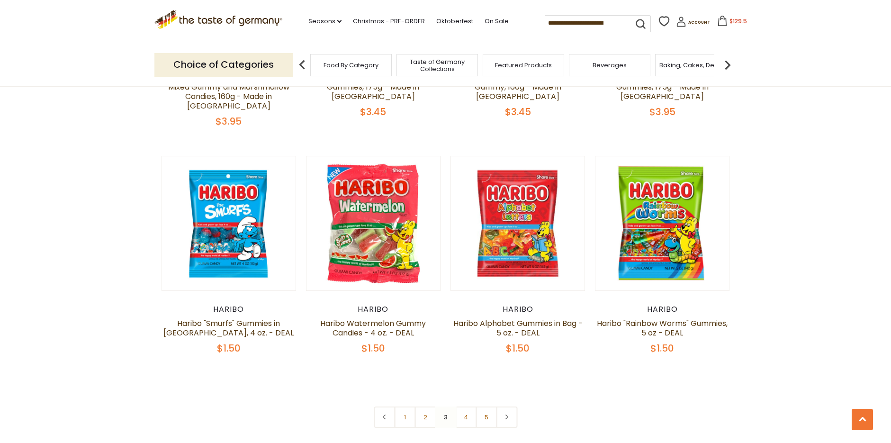
scroll to position [1972, 0]
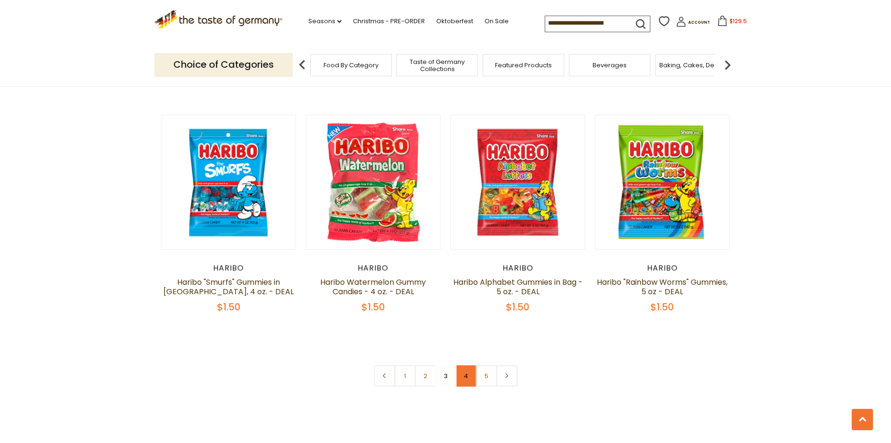
click at [468, 365] on link "4" at bounding box center [465, 375] width 21 height 21
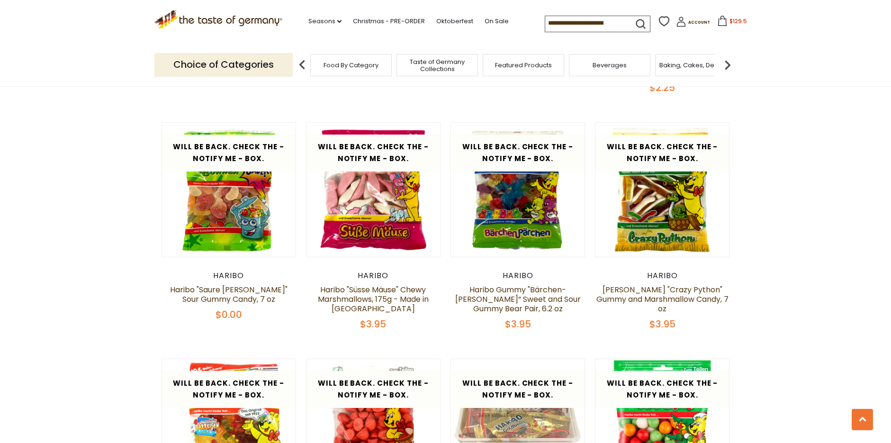
scroll to position [1403, 0]
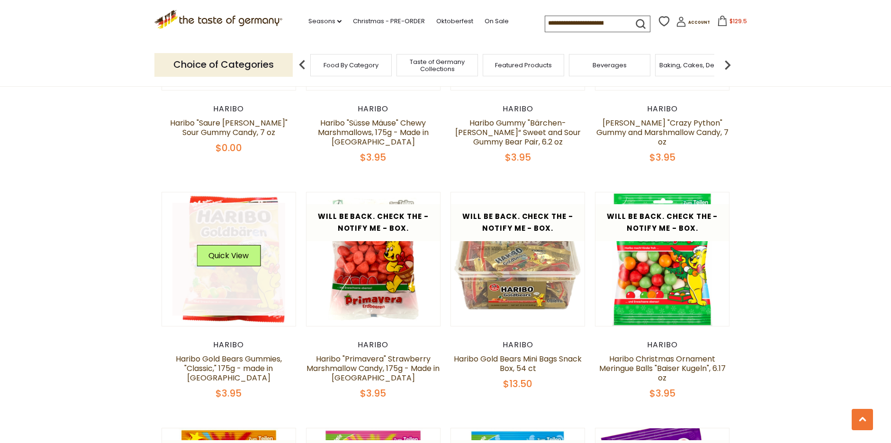
click at [207, 290] on link at bounding box center [229, 259] width 113 height 113
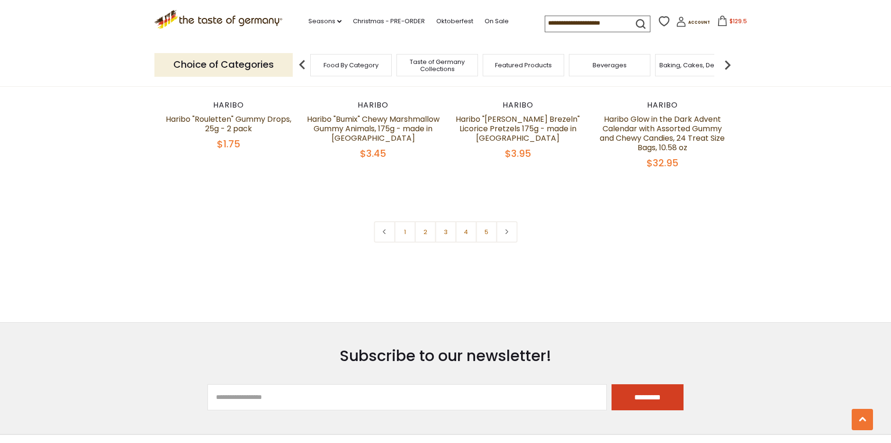
scroll to position [2190, 0]
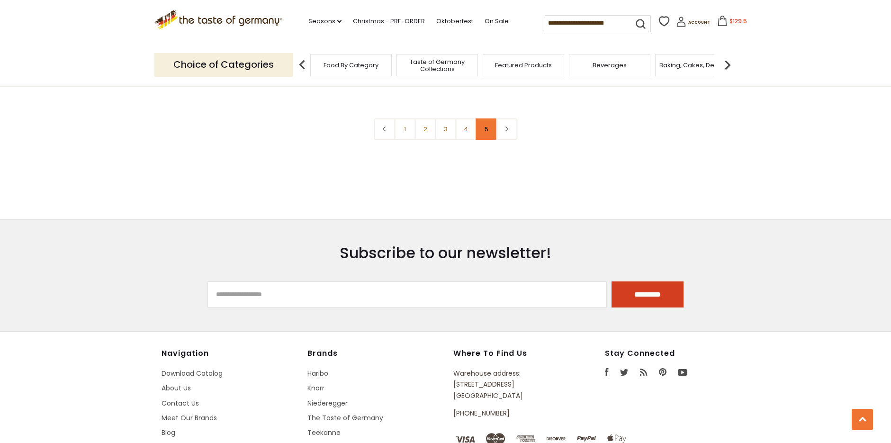
click at [491, 118] on link "5" at bounding box center [486, 128] width 21 height 21
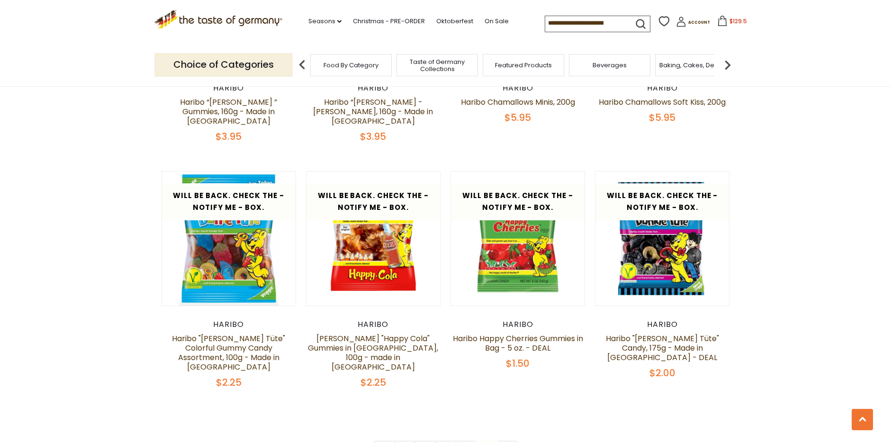
scroll to position [1640, 0]
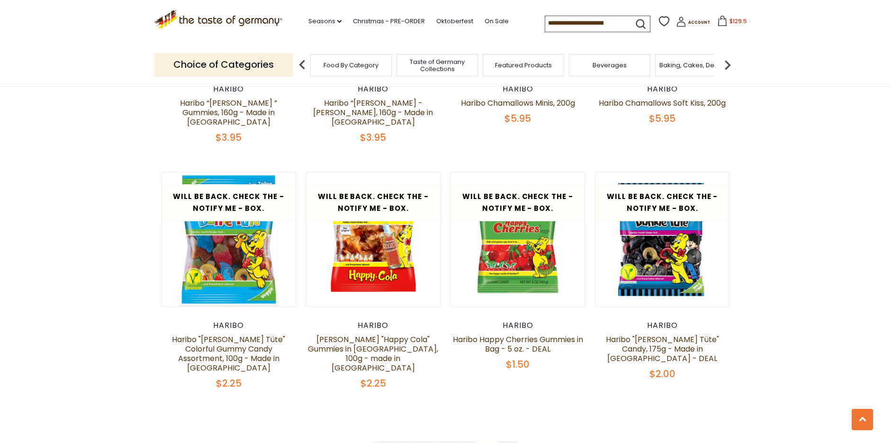
click at [742, 18] on button "$129.5" at bounding box center [732, 23] width 40 height 14
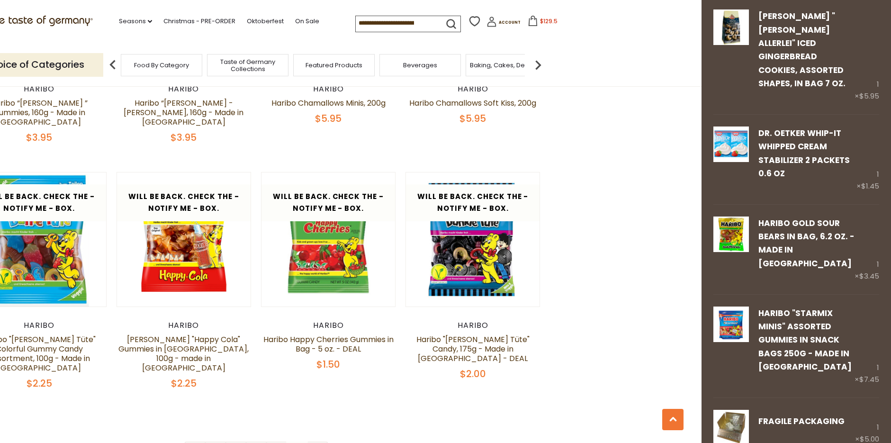
scroll to position [1432, 0]
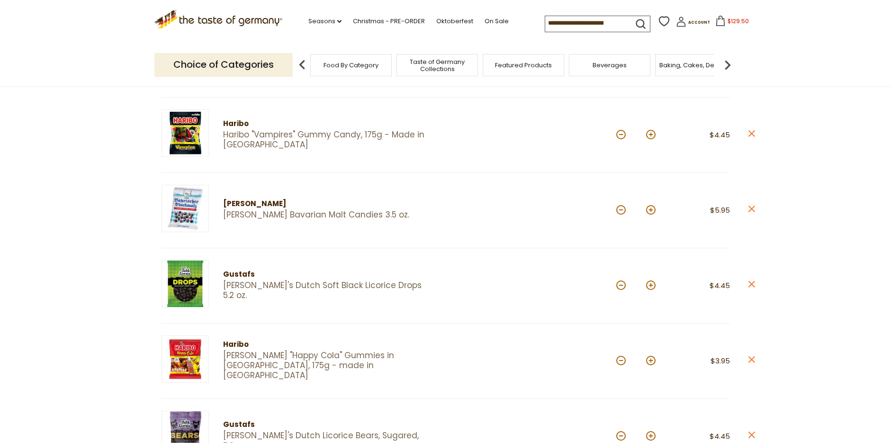
scroll to position [332, 0]
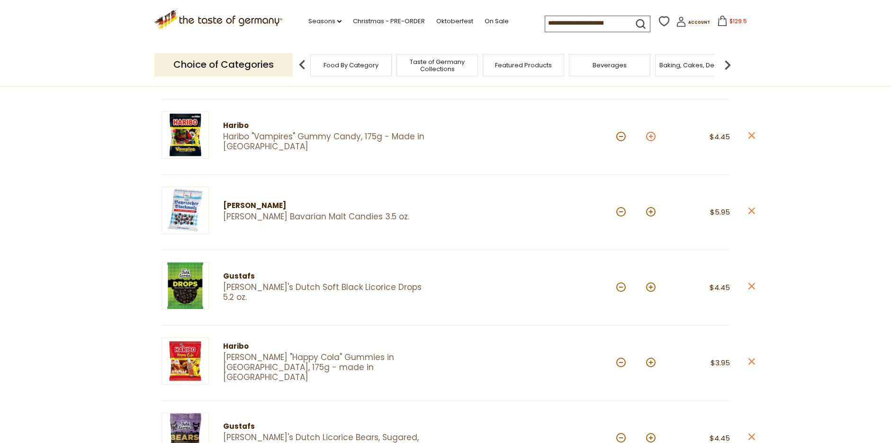
click at [655, 138] on button at bounding box center [650, 136] width 9 height 9
type input "*"
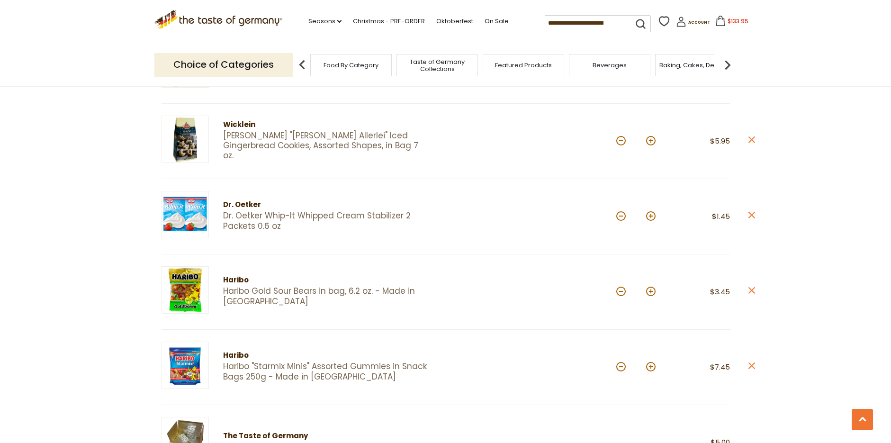
scroll to position [1232, 0]
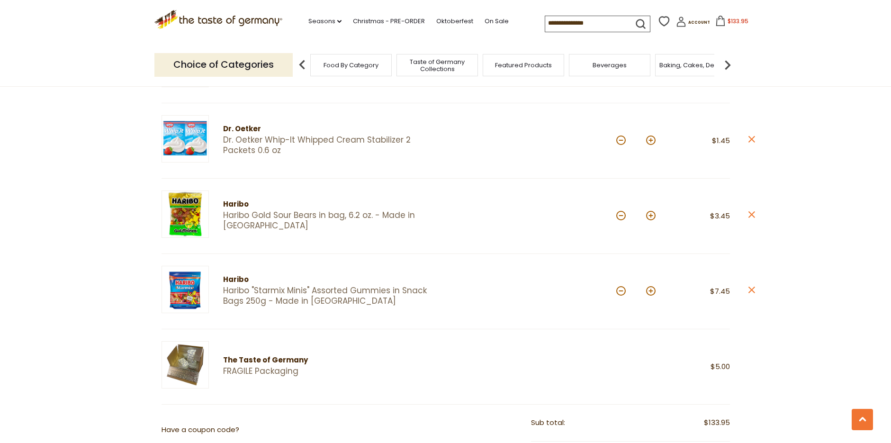
click at [204, 289] on img at bounding box center [185, 289] width 47 height 47
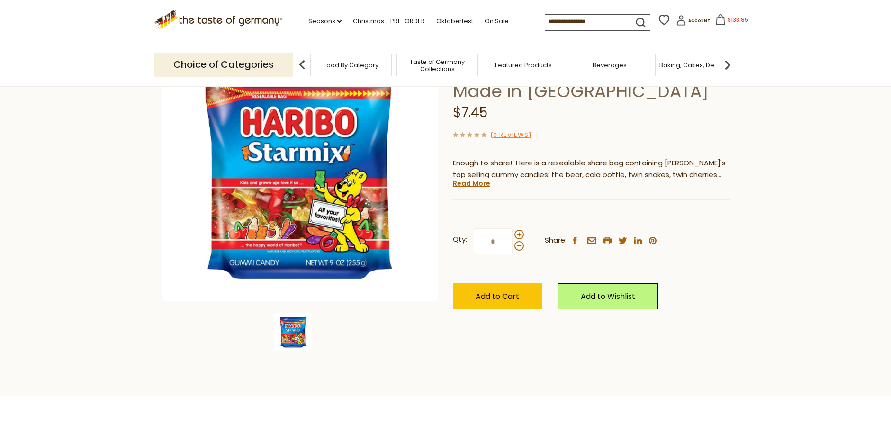
scroll to position [95, 0]
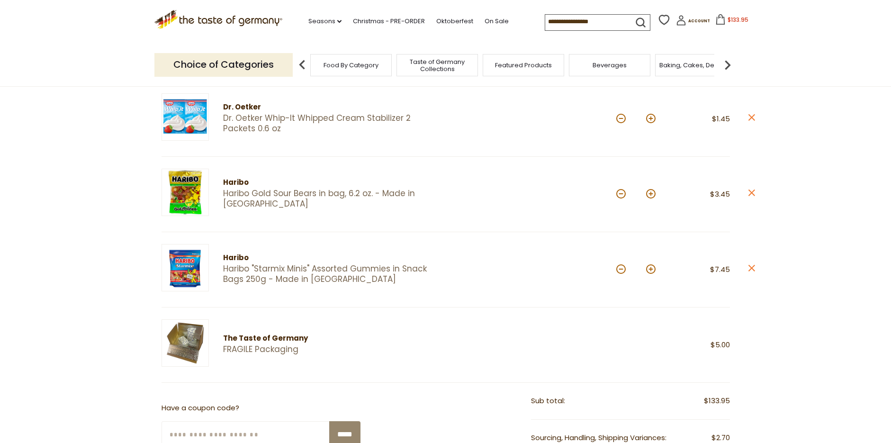
scroll to position [1232, 0]
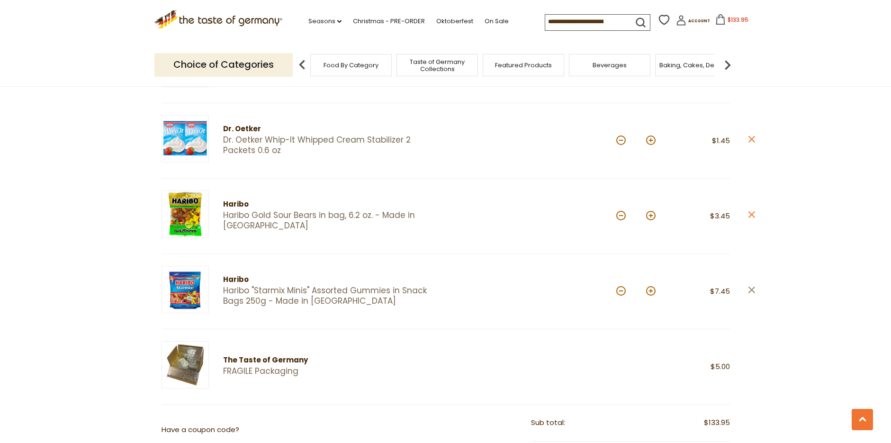
click at [752, 294] on link "close" at bounding box center [751, 292] width 7 height 12
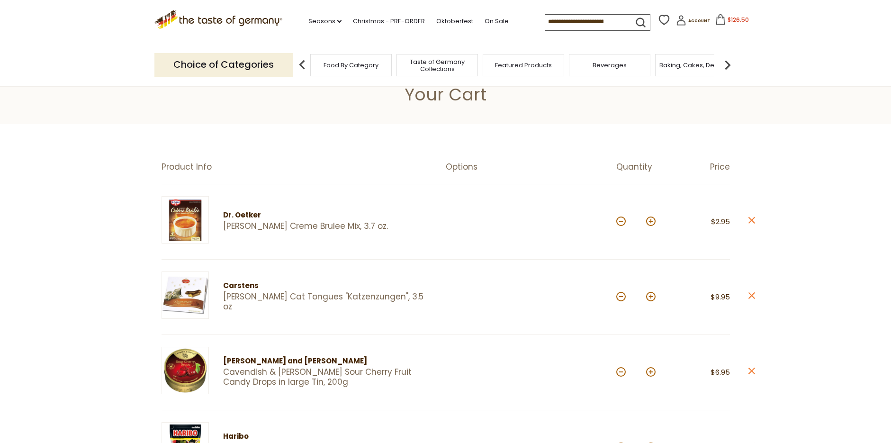
scroll to position [0, 0]
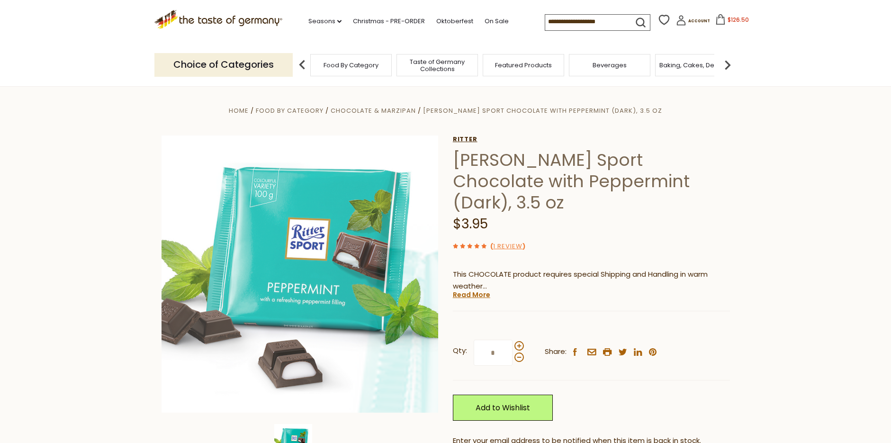
click at [469, 138] on link "Ritter" at bounding box center [591, 140] width 277 height 8
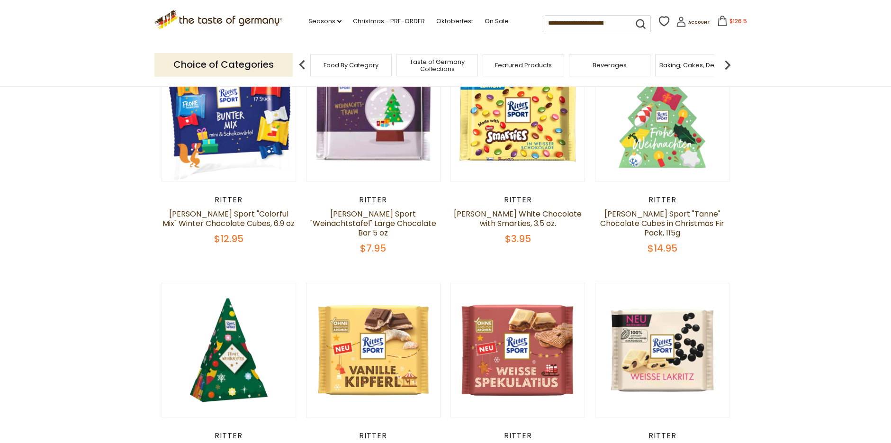
scroll to position [427, 0]
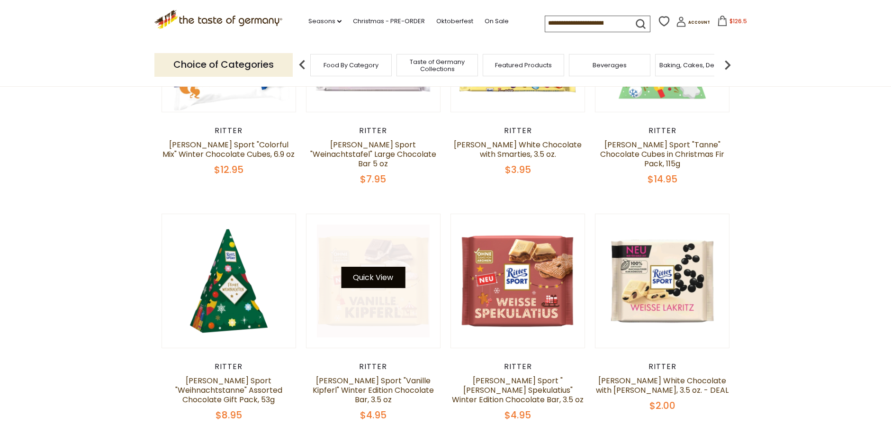
click at [368, 267] on button "Quick View" at bounding box center [373, 277] width 64 height 21
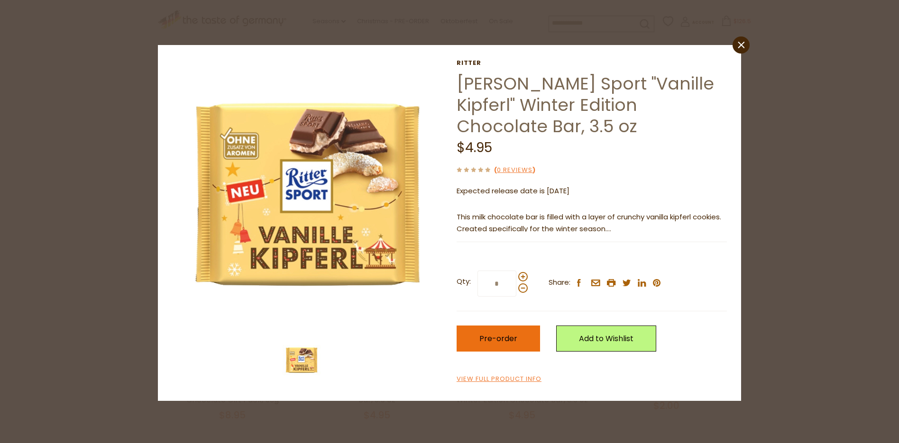
click at [516, 339] on button "Pre-order" at bounding box center [497, 339] width 83 height 26
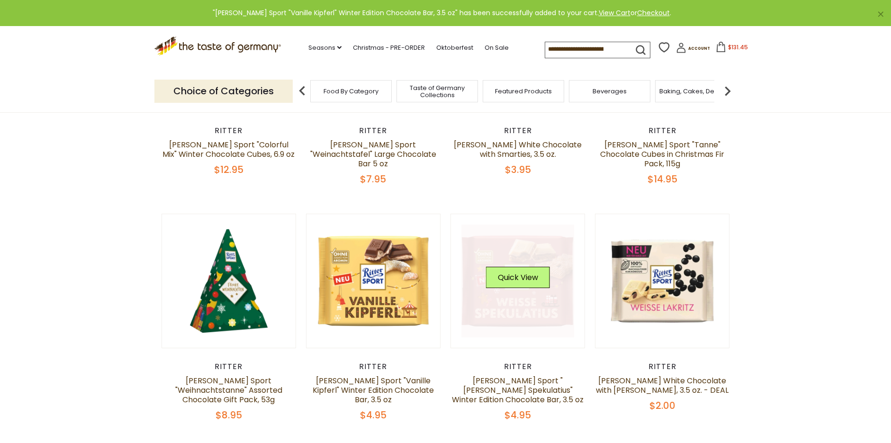
click at [521, 271] on div "Quick View" at bounding box center [518, 281] width 64 height 28
click at [525, 267] on button "Quick View" at bounding box center [518, 277] width 64 height 21
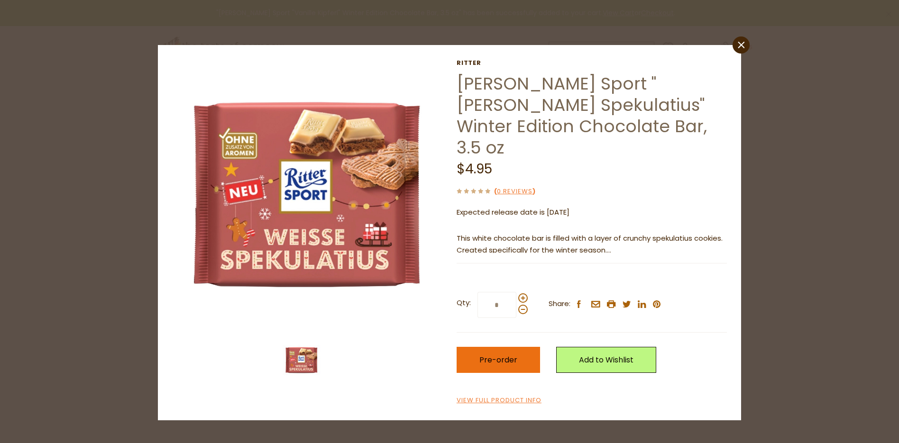
click at [491, 354] on span "Pre-order" at bounding box center [498, 359] width 38 height 11
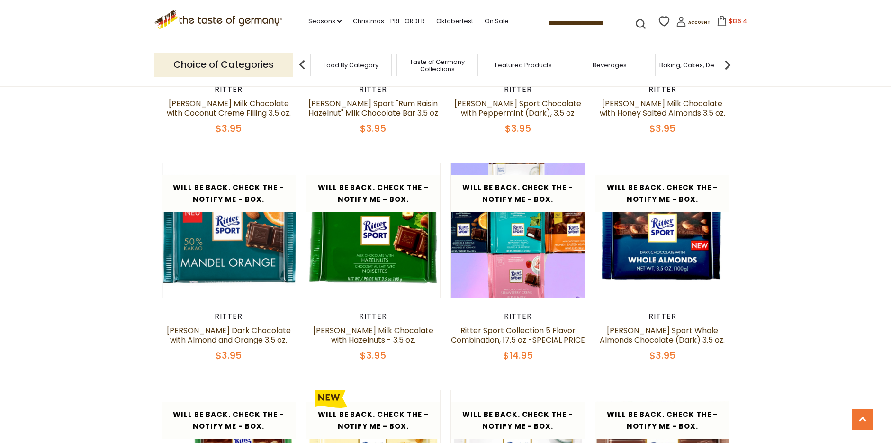
scroll to position [1896, 0]
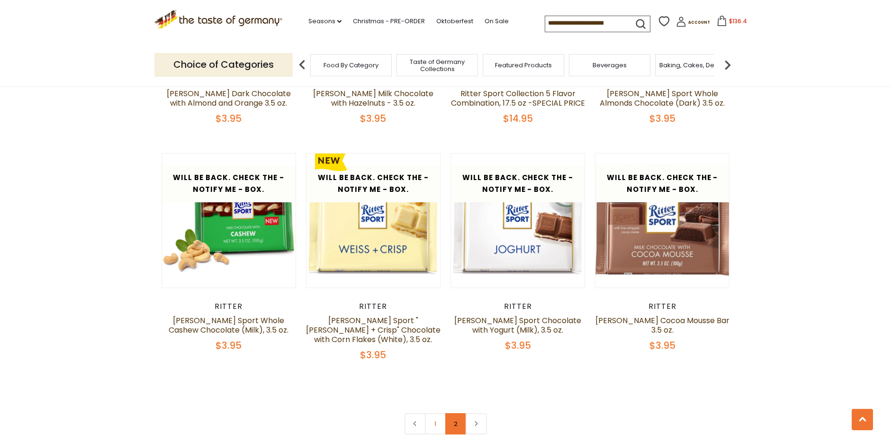
click at [457, 413] on link "2" at bounding box center [455, 423] width 21 height 21
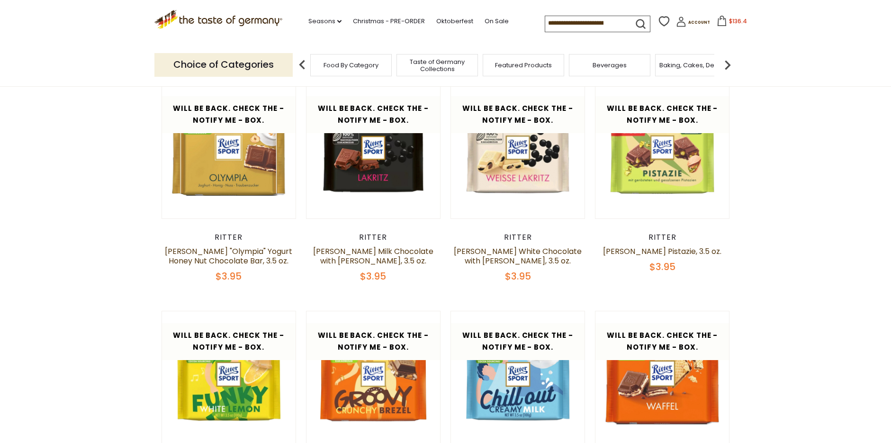
scroll to position [503, 0]
